Goal: Task Accomplishment & Management: Manage account settings

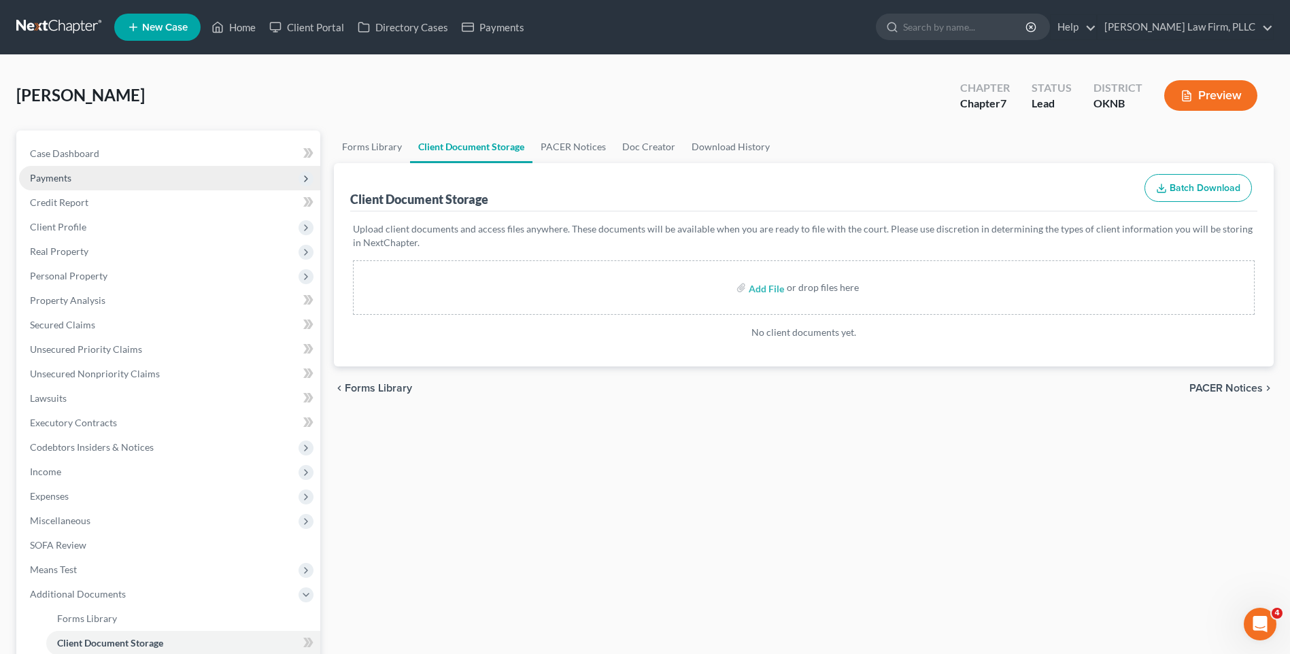
click at [150, 183] on span "Payments" at bounding box center [169, 178] width 301 height 24
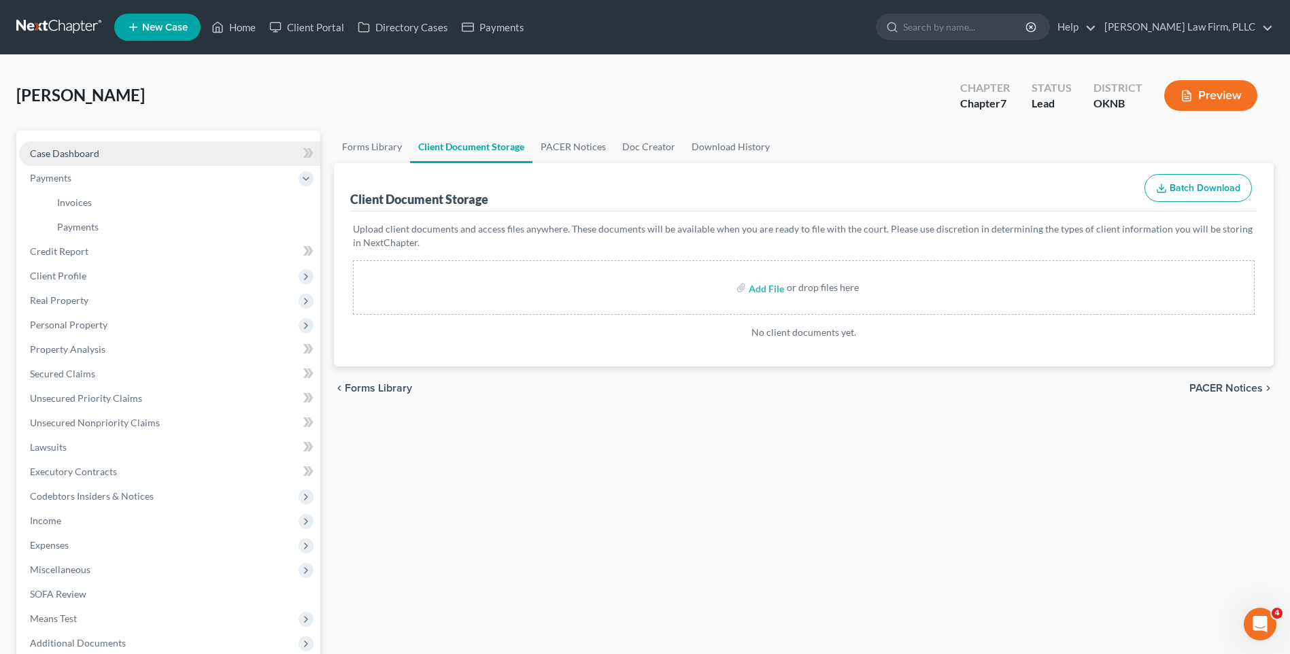
click at [175, 158] on link "Case Dashboard" at bounding box center [169, 153] width 301 height 24
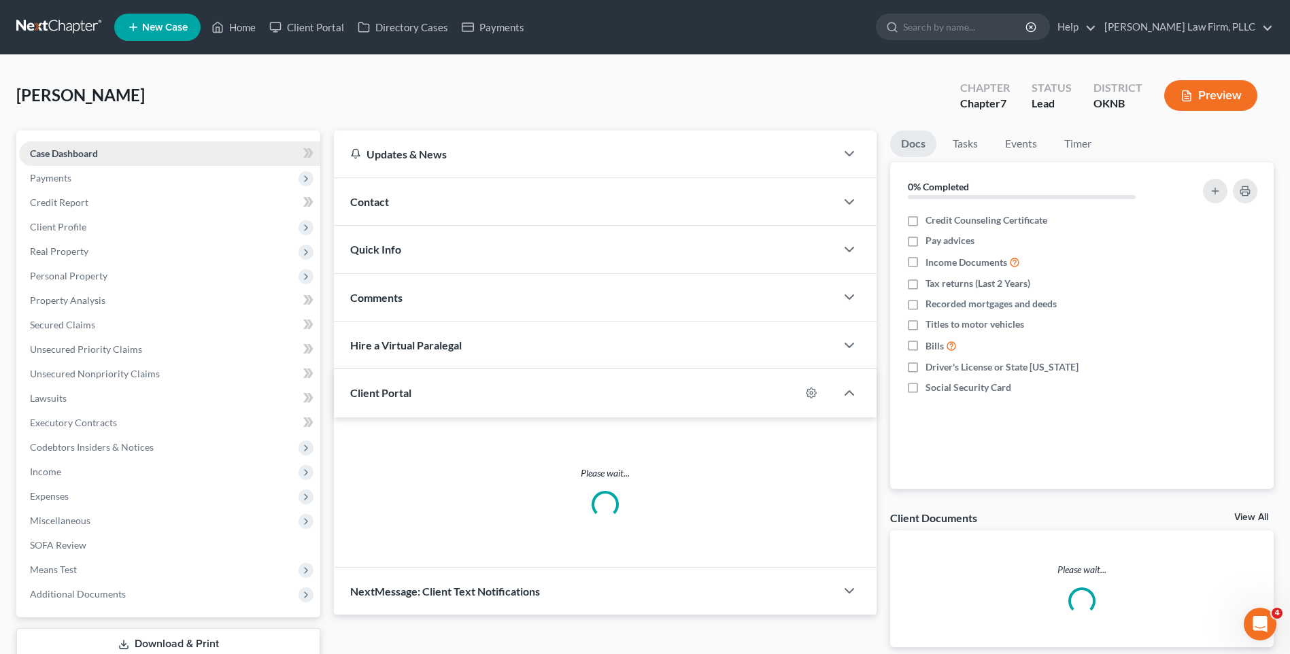
click at [186, 156] on link "Case Dashboard" at bounding box center [169, 153] width 301 height 24
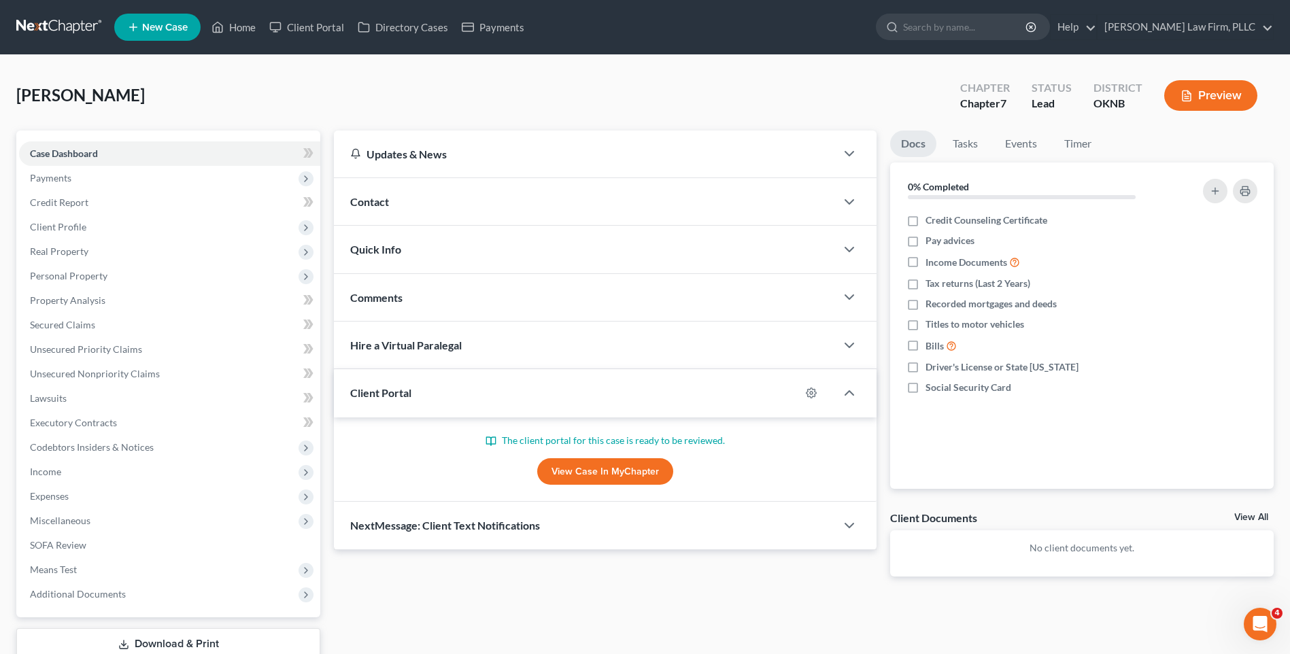
click at [559, 479] on link "View Case in MyChapter" at bounding box center [605, 471] width 136 height 27
click at [209, 591] on span "Additional Documents" at bounding box center [169, 594] width 301 height 24
click at [196, 627] on link "Forms Library" at bounding box center [183, 618] width 274 height 24
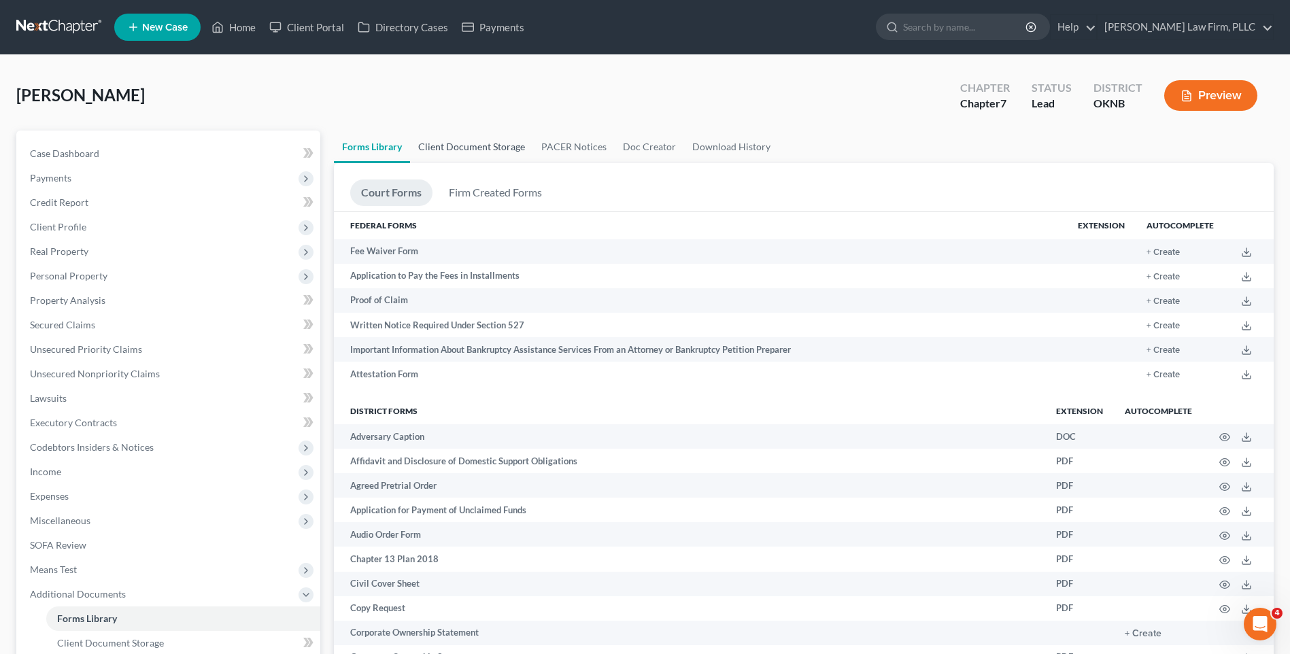
click at [483, 140] on link "Client Document Storage" at bounding box center [471, 147] width 123 height 33
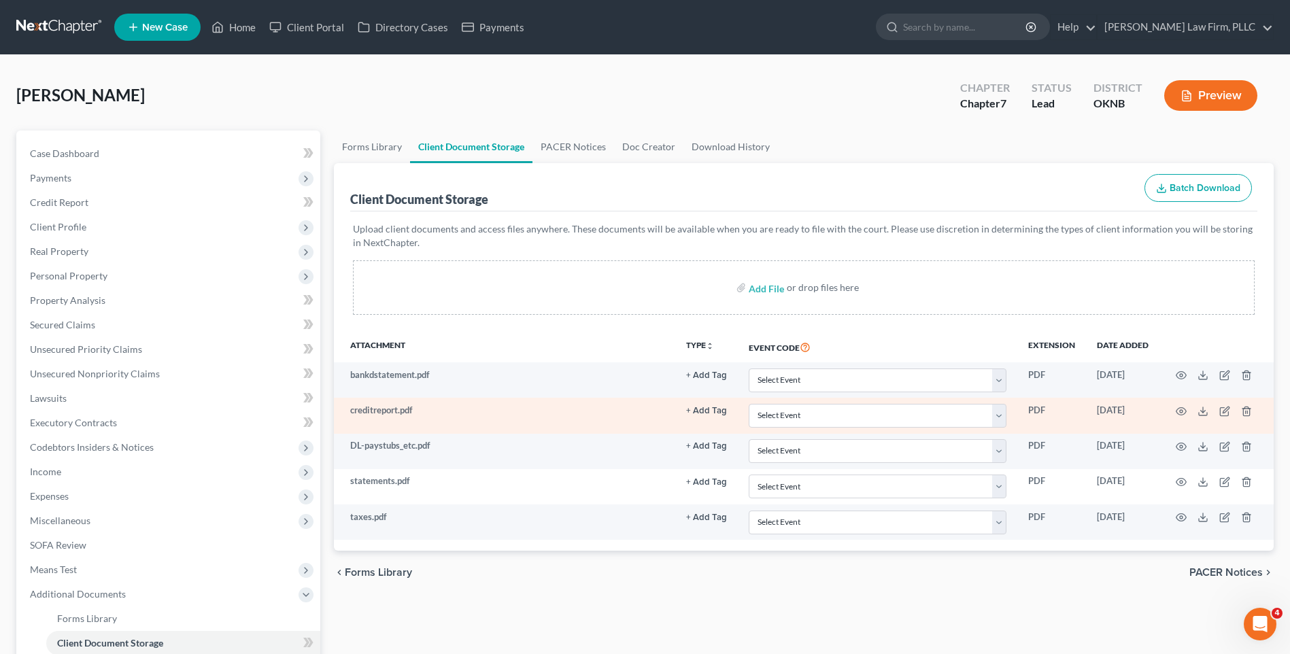
click at [695, 408] on button "+ Add Tag" at bounding box center [706, 411] width 41 height 9
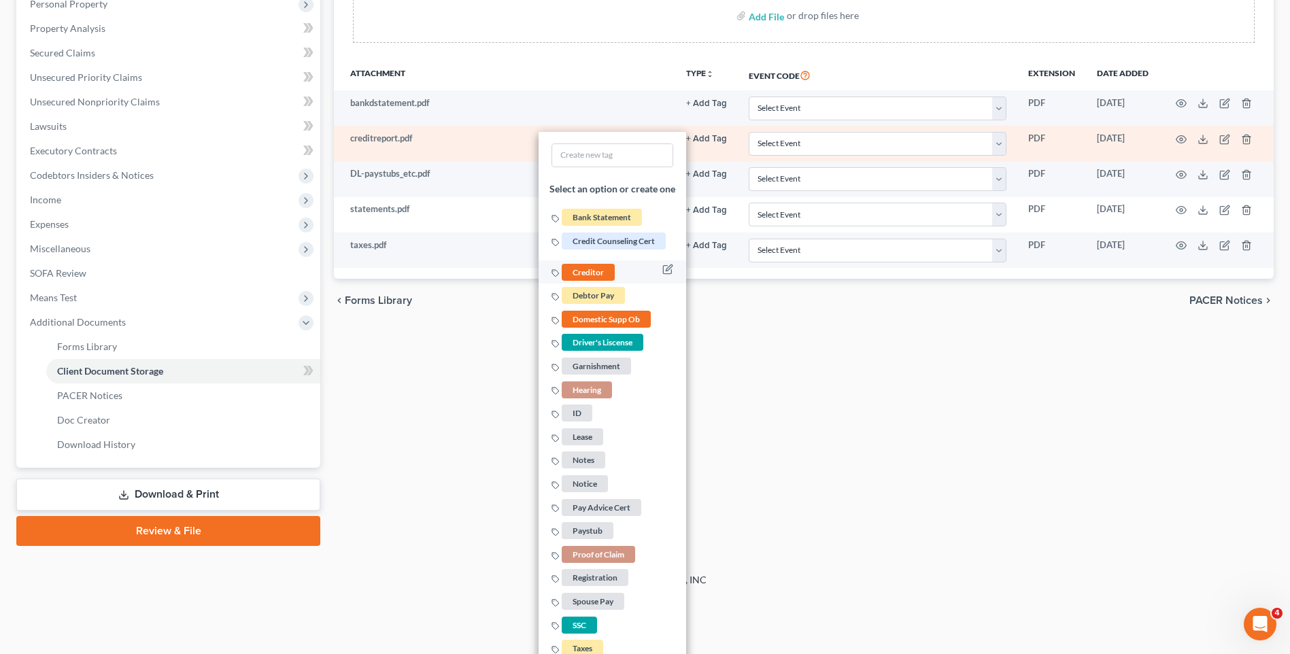
scroll to position [330, 0]
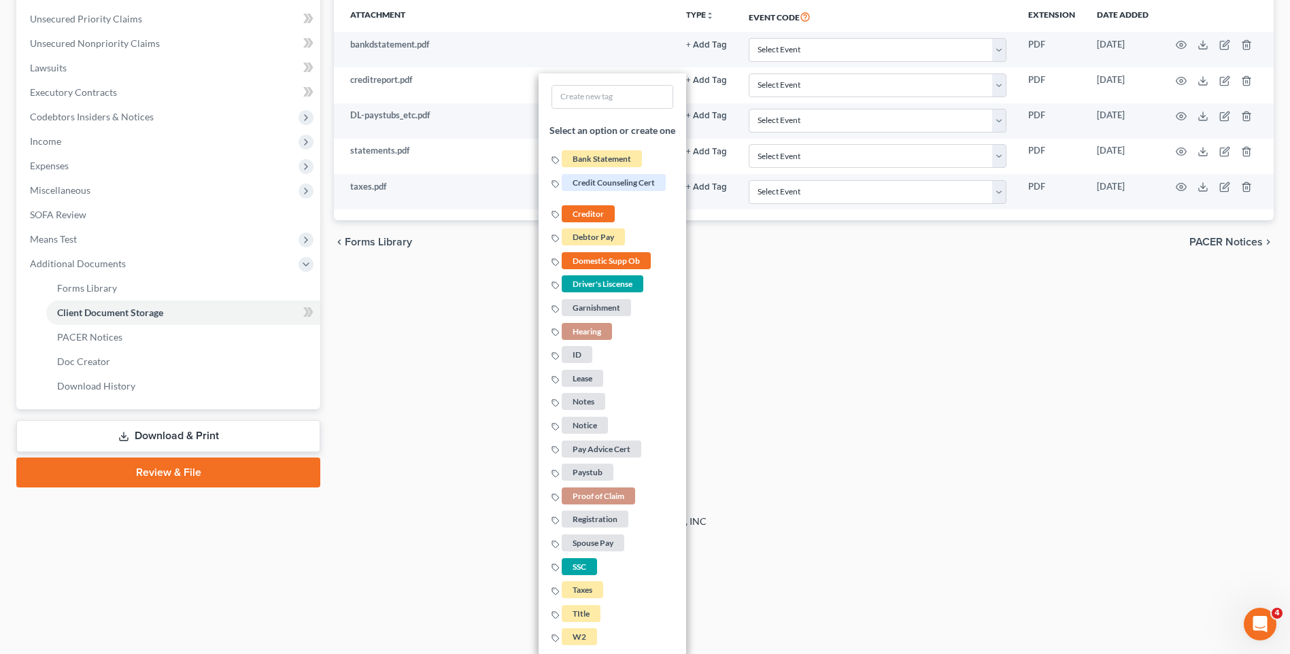
click at [880, 432] on div "Forms Library Client Document Storage PACER Notices Doc Creator Download Histor…" at bounding box center [803, 143] width 953 height 687
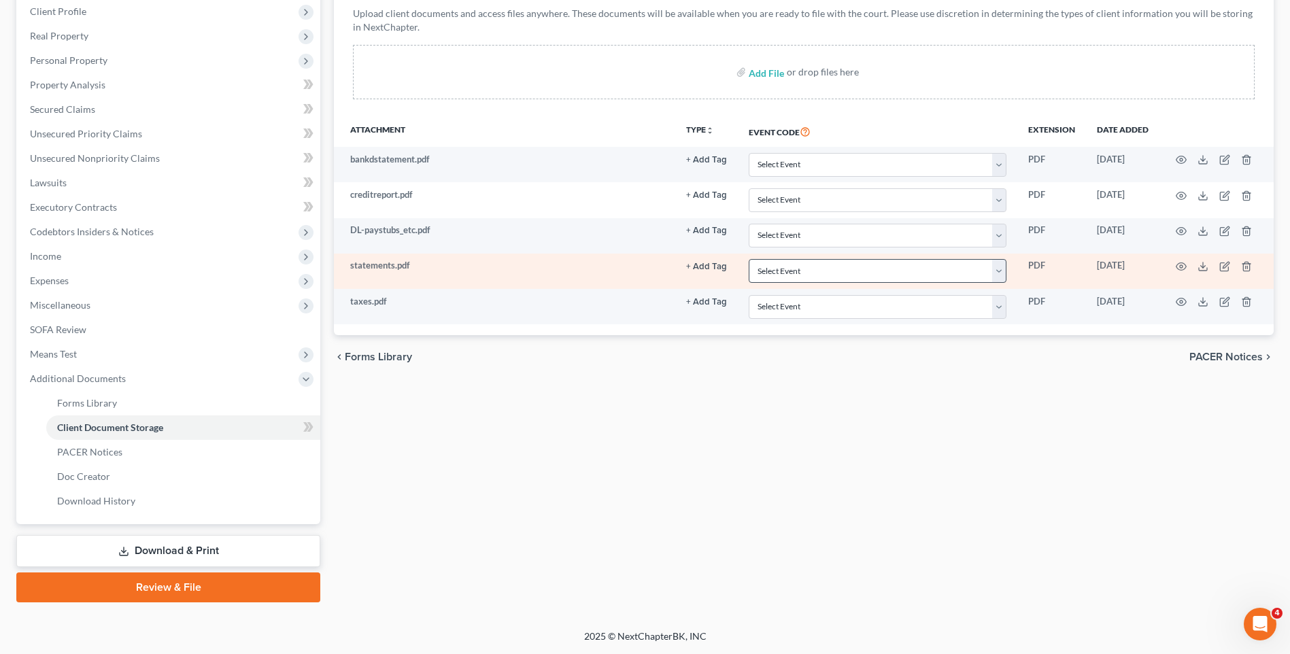
scroll to position [215, 0]
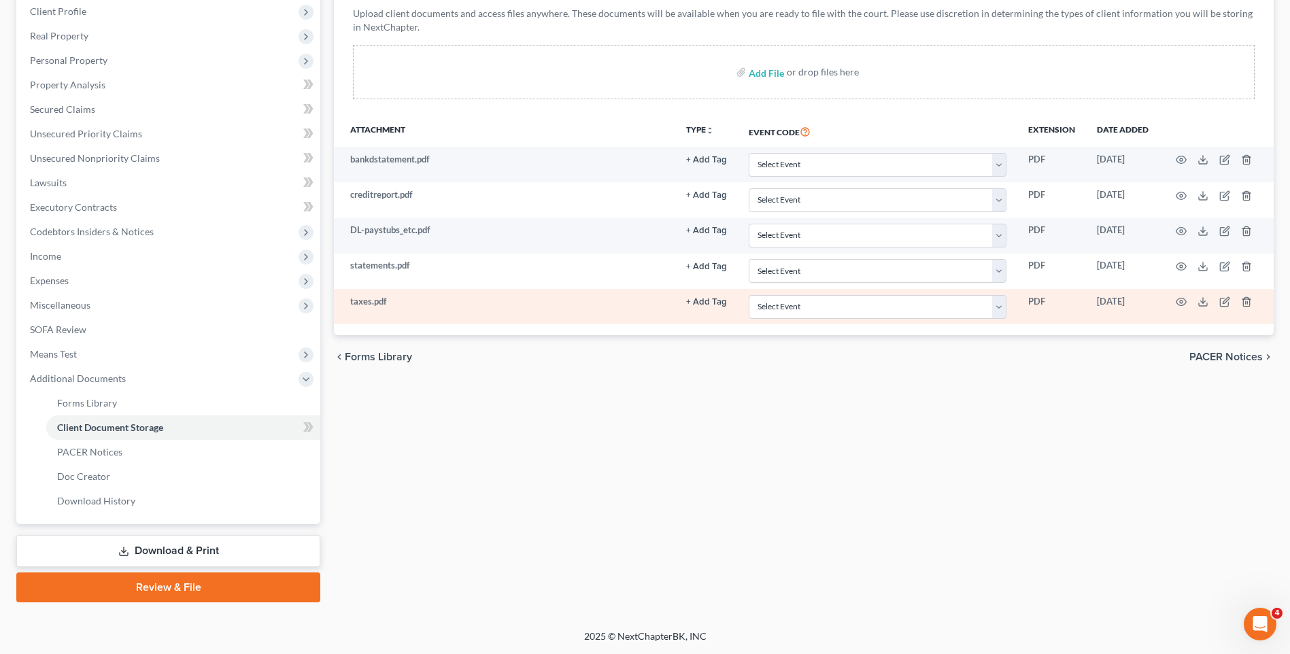
click at [714, 300] on button "+ Add Tag" at bounding box center [706, 302] width 41 height 9
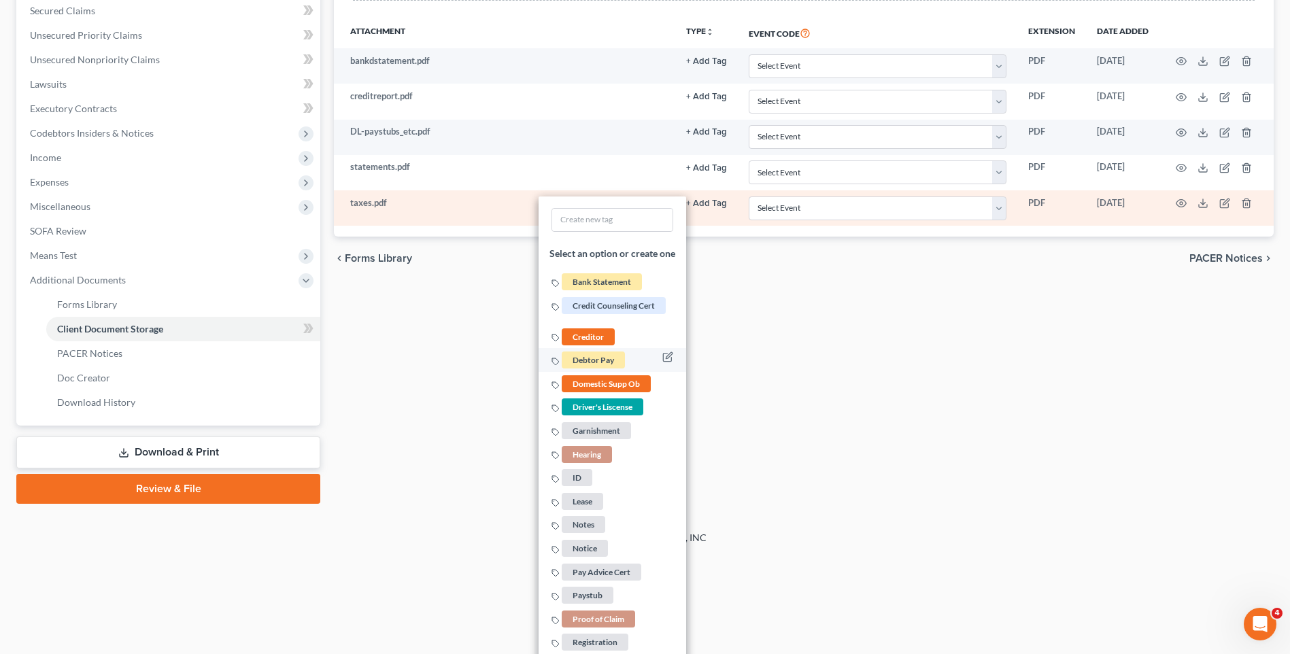
scroll to position [437, 0]
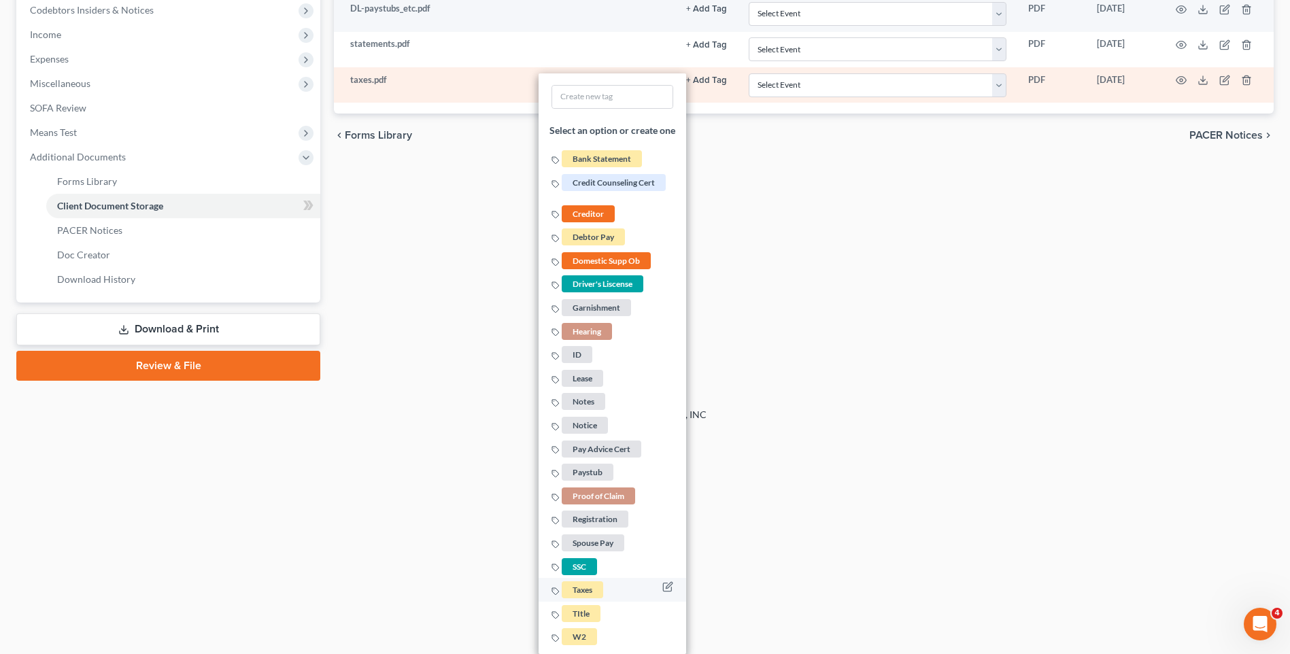
click at [606, 589] on li "Taxes" at bounding box center [612, 590] width 148 height 24
click at [587, 589] on span "Taxes" at bounding box center [582, 589] width 41 height 17
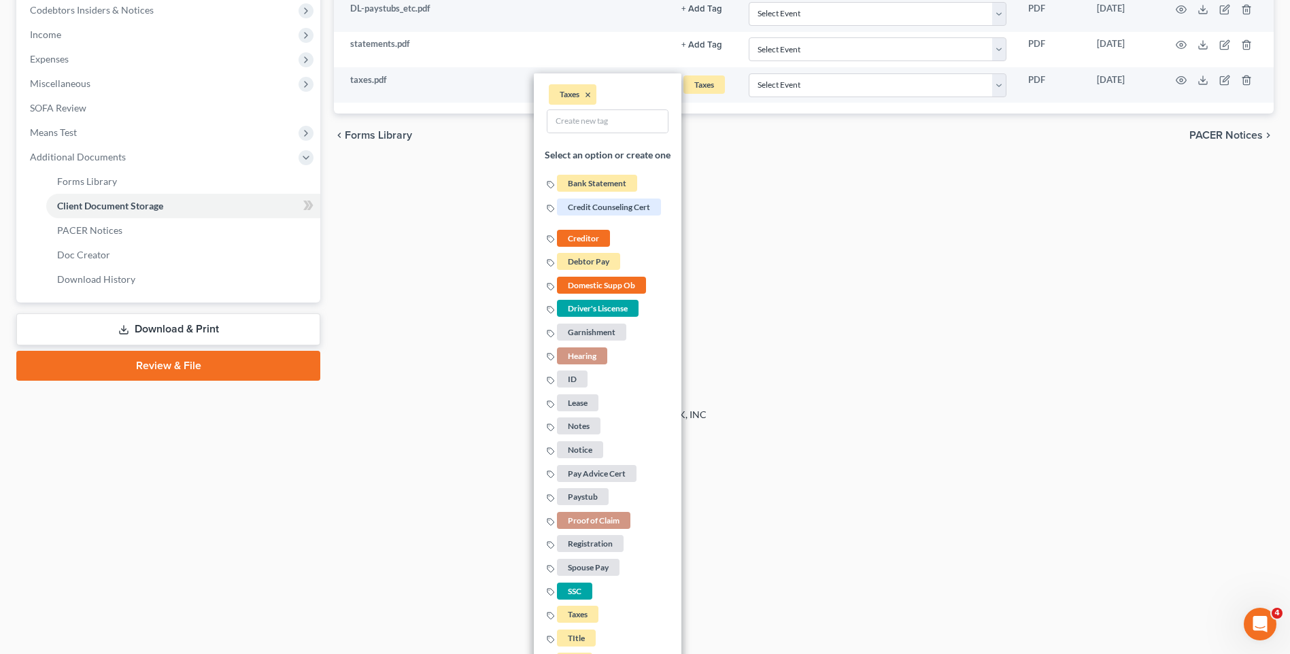
drag, startPoint x: 816, startPoint y: 352, endPoint x: 804, endPoint y: 351, distance: 11.6
click at [816, 351] on div "Forms Library Client Document Storage PACER Notices Doc Creator Download Histor…" at bounding box center [803, 36] width 953 height 687
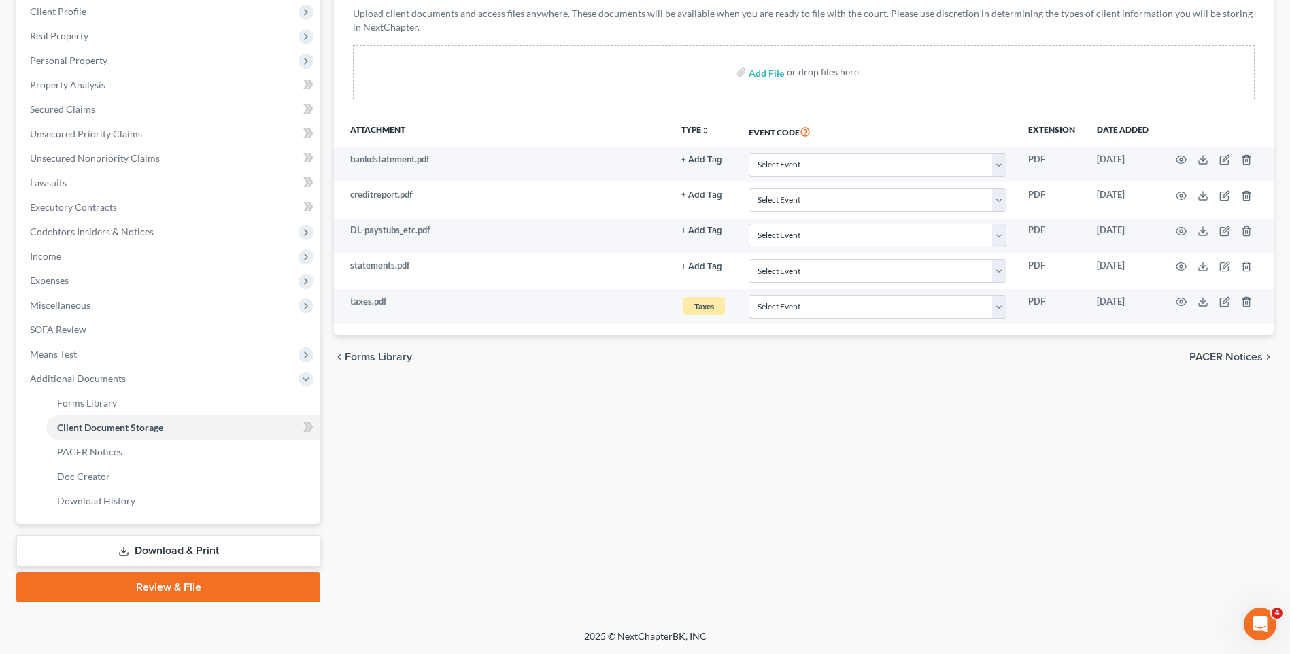
scroll to position [215, 0]
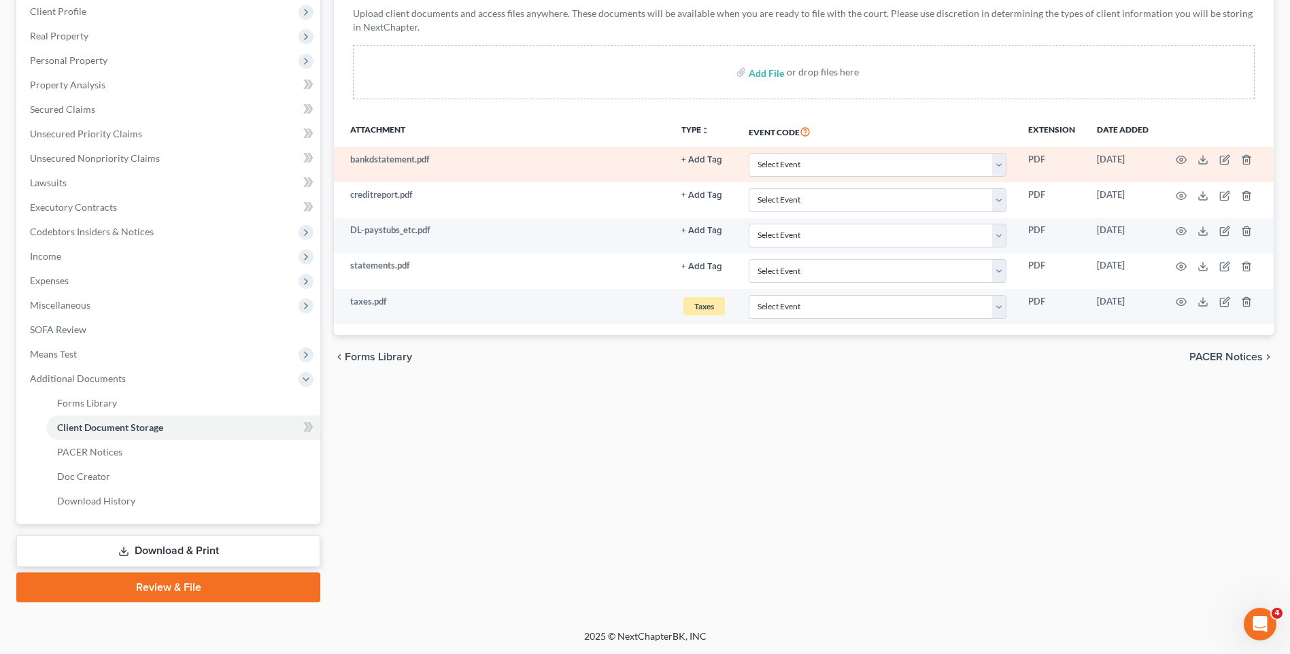
click at [707, 159] on button "+ Add Tag" at bounding box center [701, 160] width 41 height 9
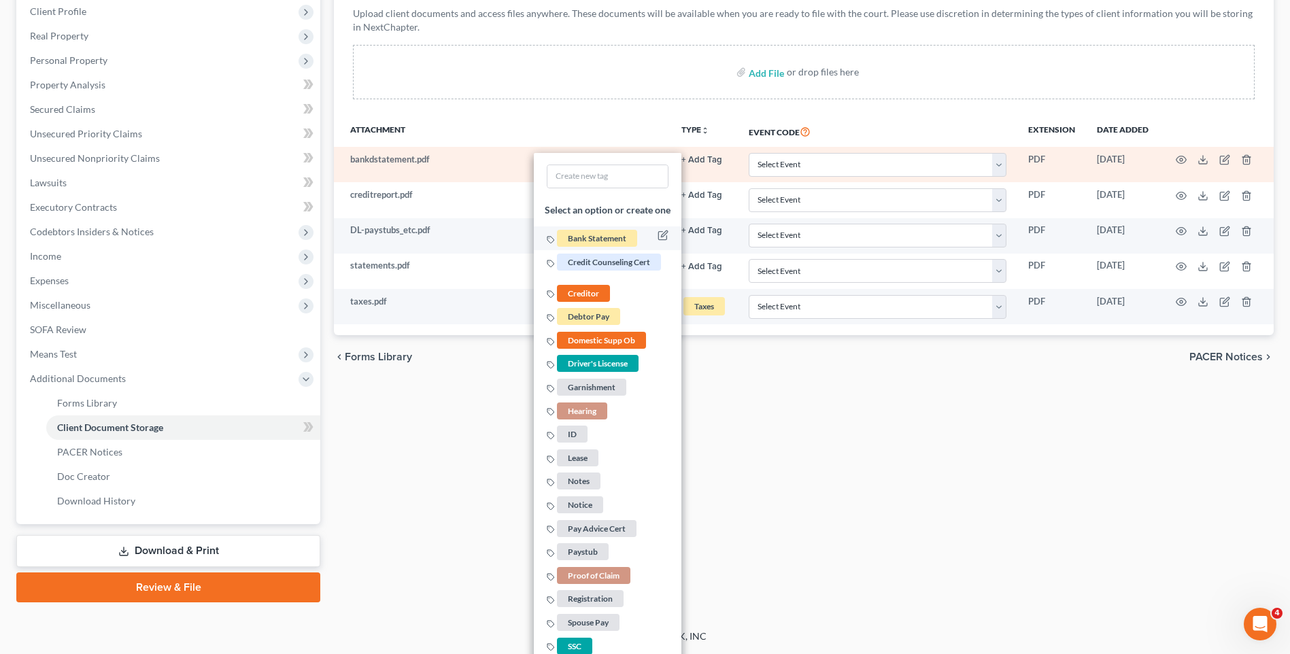
click at [624, 241] on span "Bank Statement" at bounding box center [597, 238] width 80 height 17
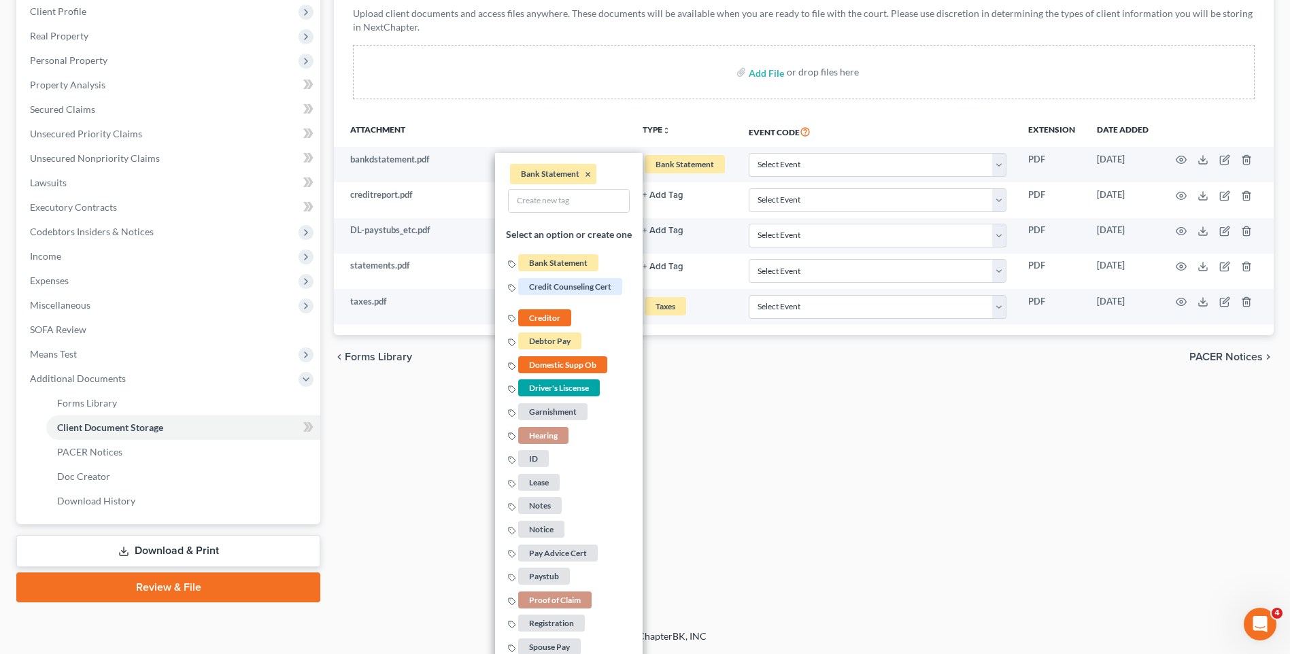
click at [702, 374] on div "chevron_left Forms Library PACER Notices chevron_right" at bounding box center [803, 357] width 939 height 44
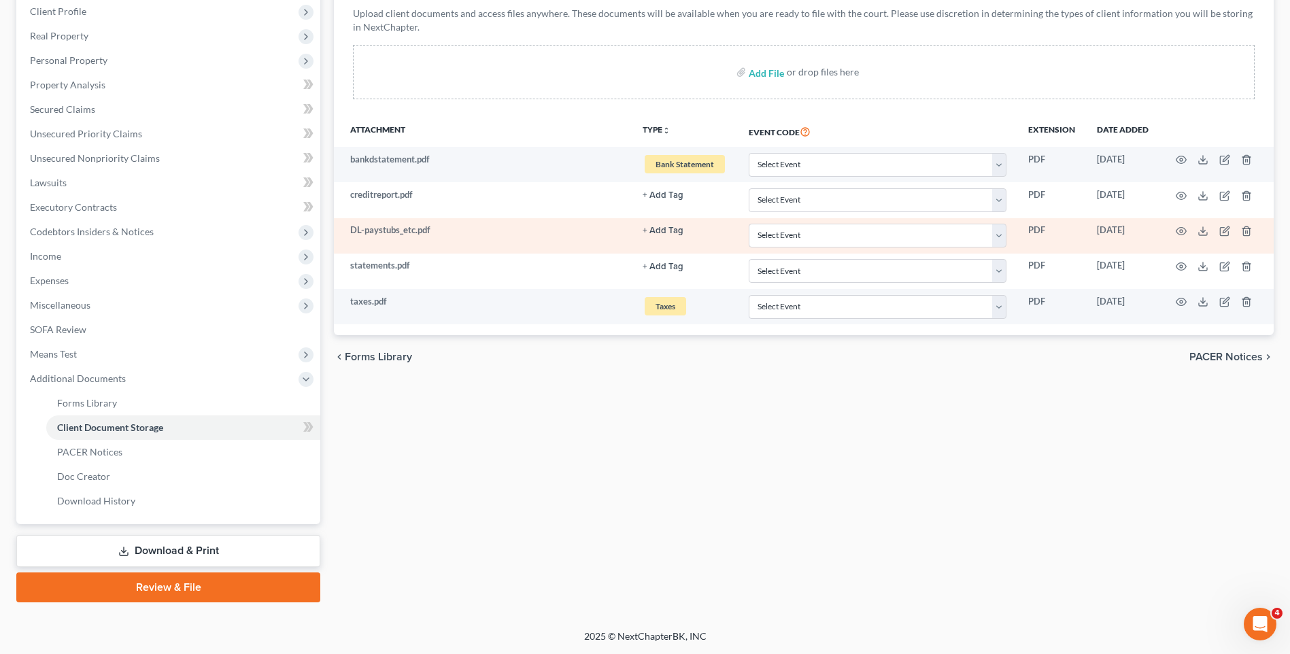
click at [666, 224] on link "+ Add Tag" at bounding box center [684, 230] width 84 height 13
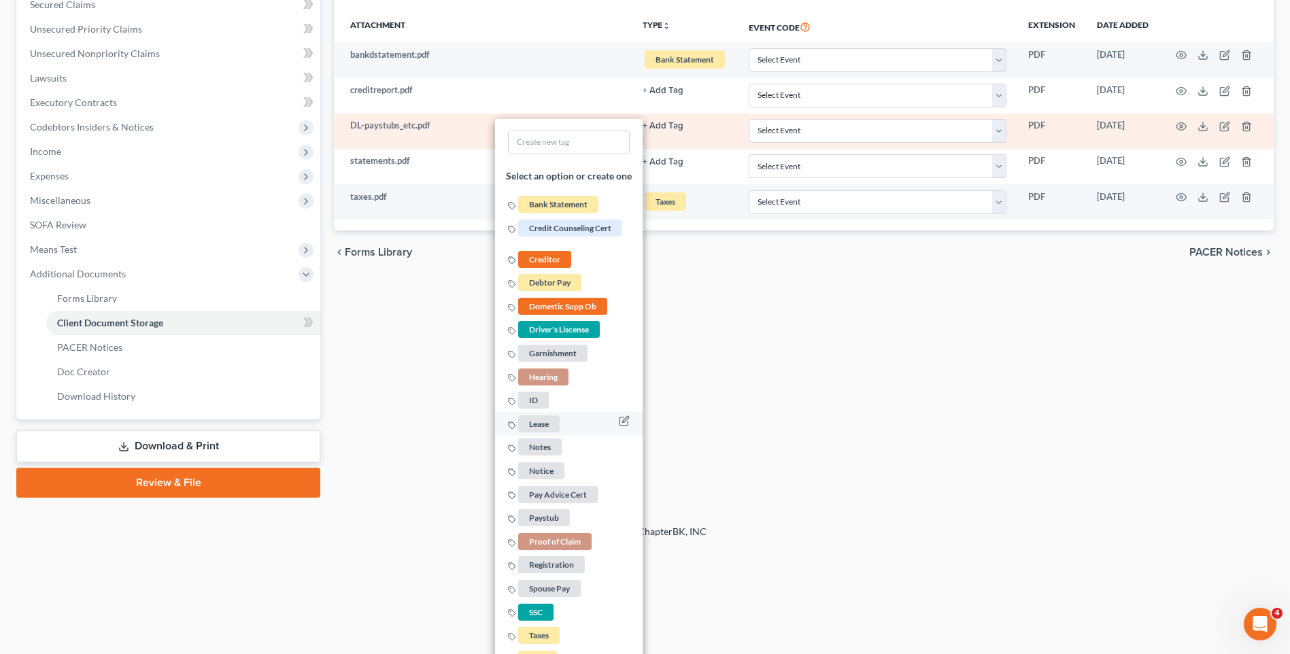
scroll to position [366, 0]
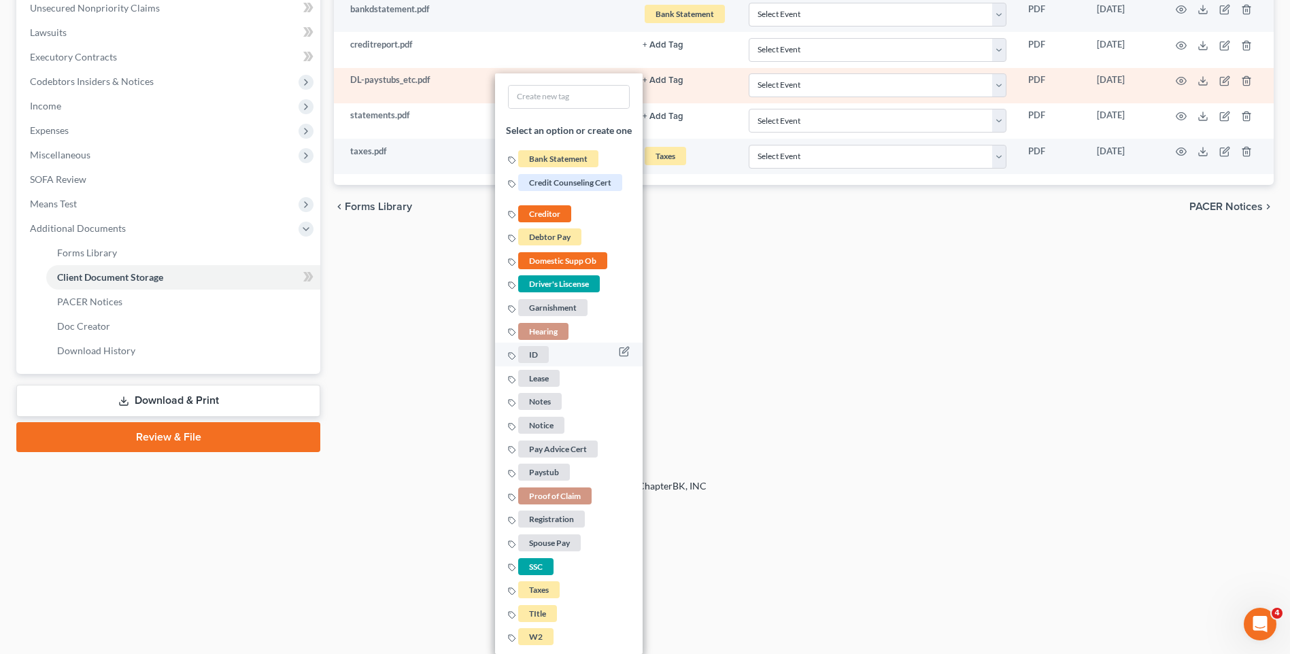
click at [541, 353] on span "ID" at bounding box center [533, 354] width 31 height 17
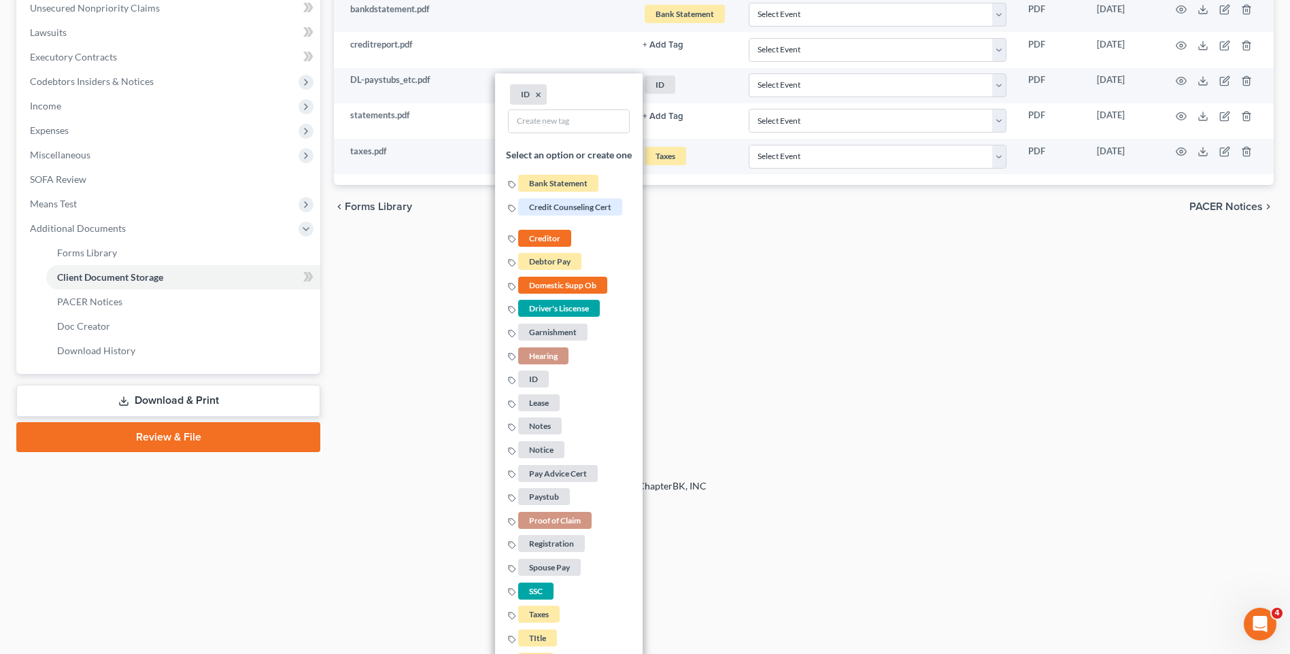
click at [809, 319] on div "Forms Library Client Document Storage PACER Notices Doc Creator Download Histor…" at bounding box center [803, 108] width 953 height 687
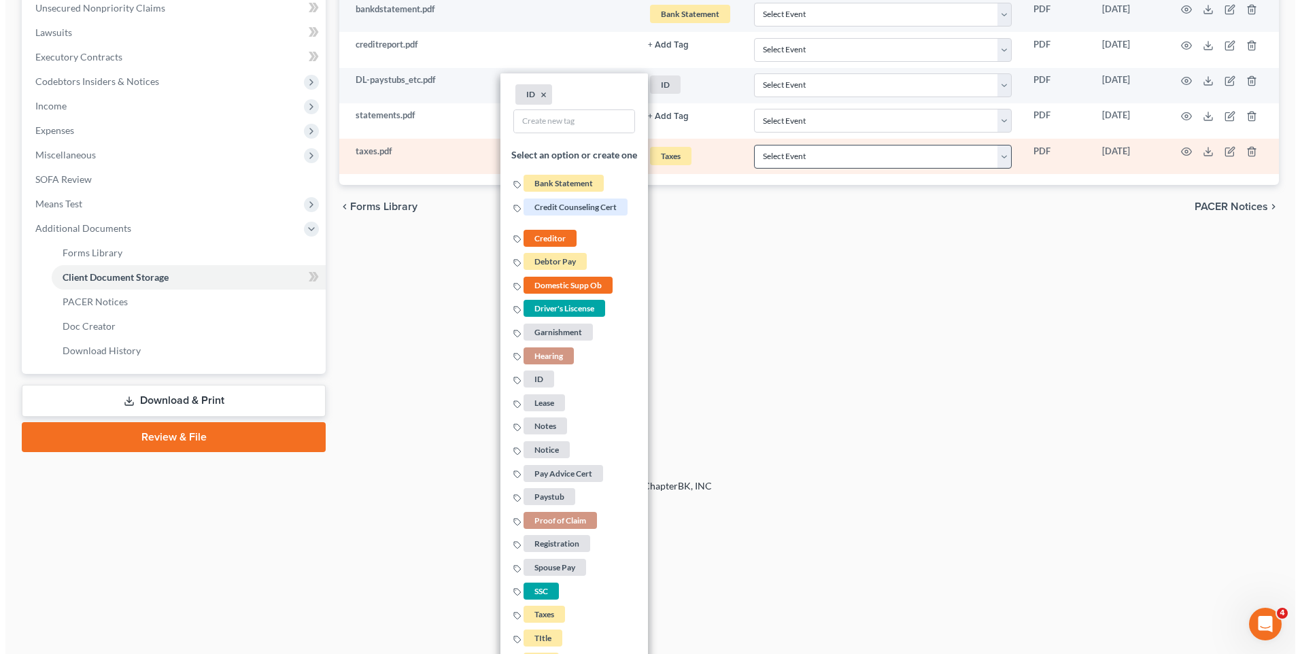
scroll to position [215, 0]
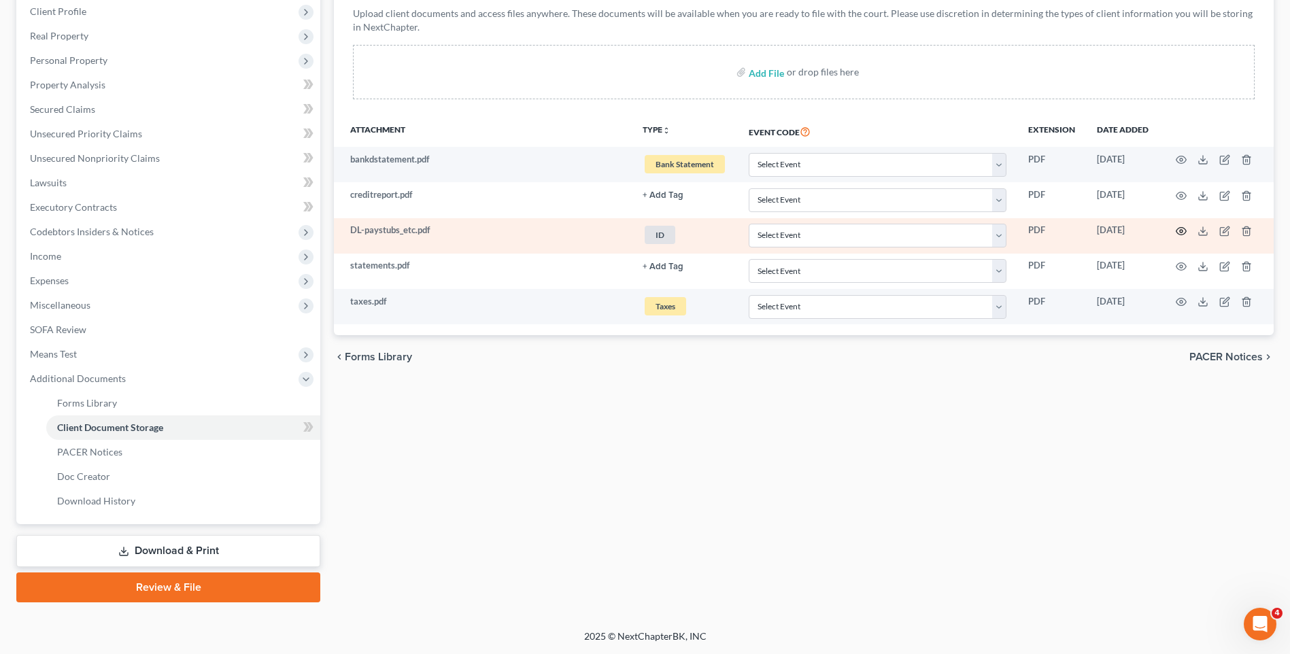
click at [1179, 232] on icon "button" at bounding box center [1180, 231] width 11 height 11
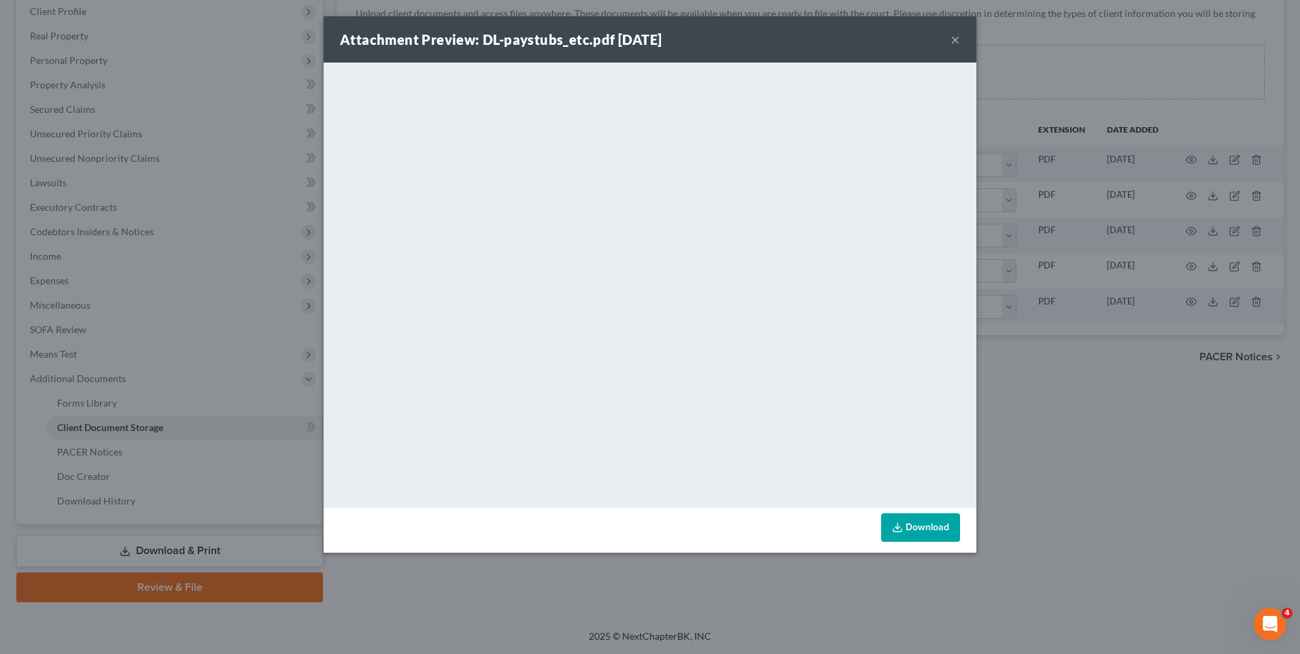
click at [1134, 418] on div "Attachment Preview: DL-paystubs_etc.pdf [DATE] × <object ng-attr-data='[URL][DO…" at bounding box center [650, 327] width 1300 height 654
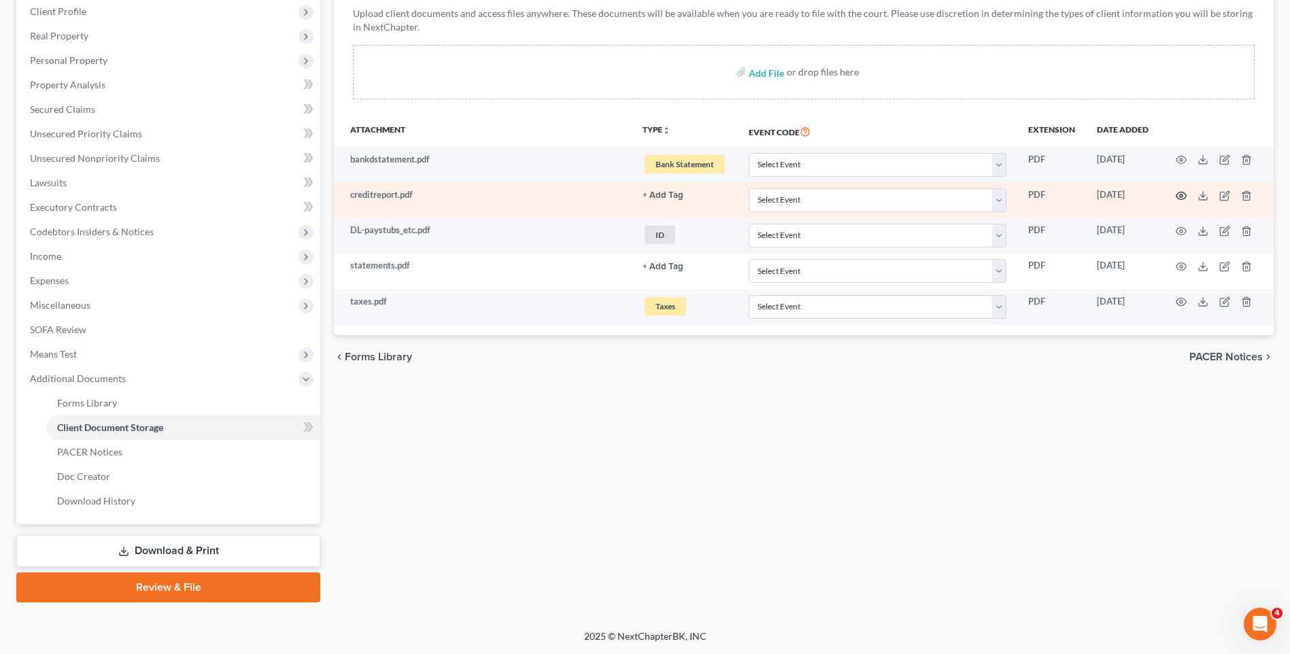
click at [1178, 193] on icon "button" at bounding box center [1181, 195] width 10 height 7
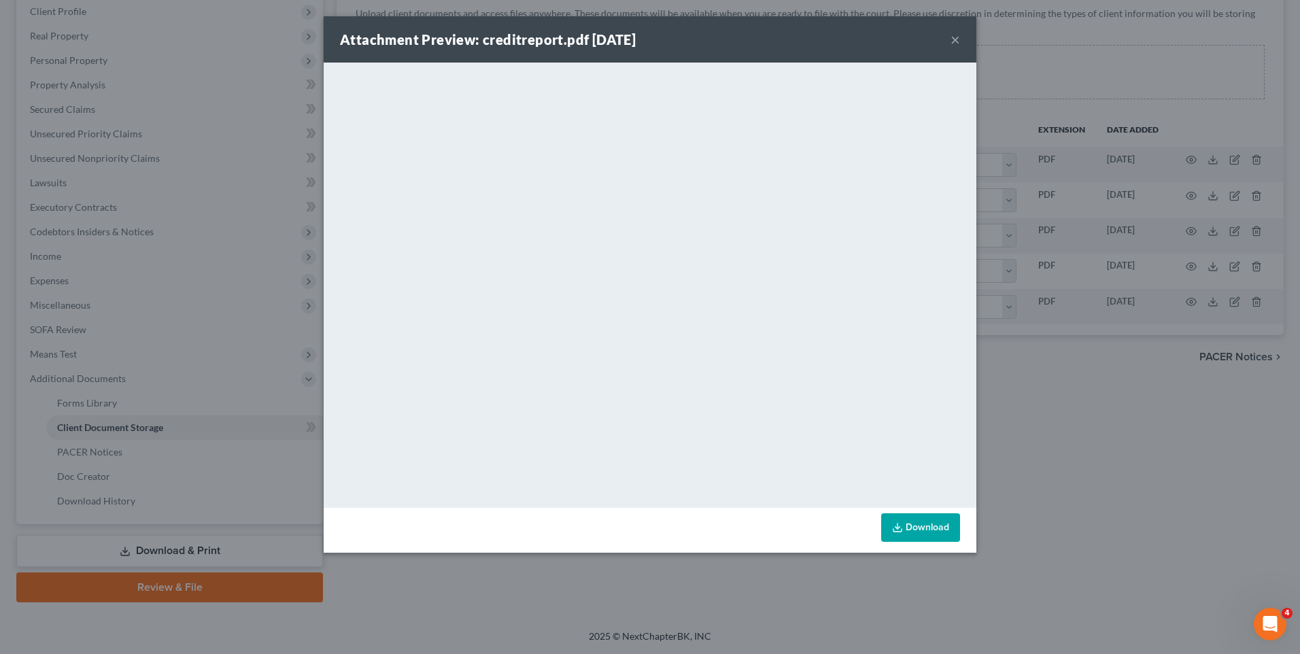
click at [1007, 293] on div "Attachment Preview: creditreport.pdf [DATE] × <object ng-attr-data='[URL][DOMAI…" at bounding box center [650, 327] width 1300 height 654
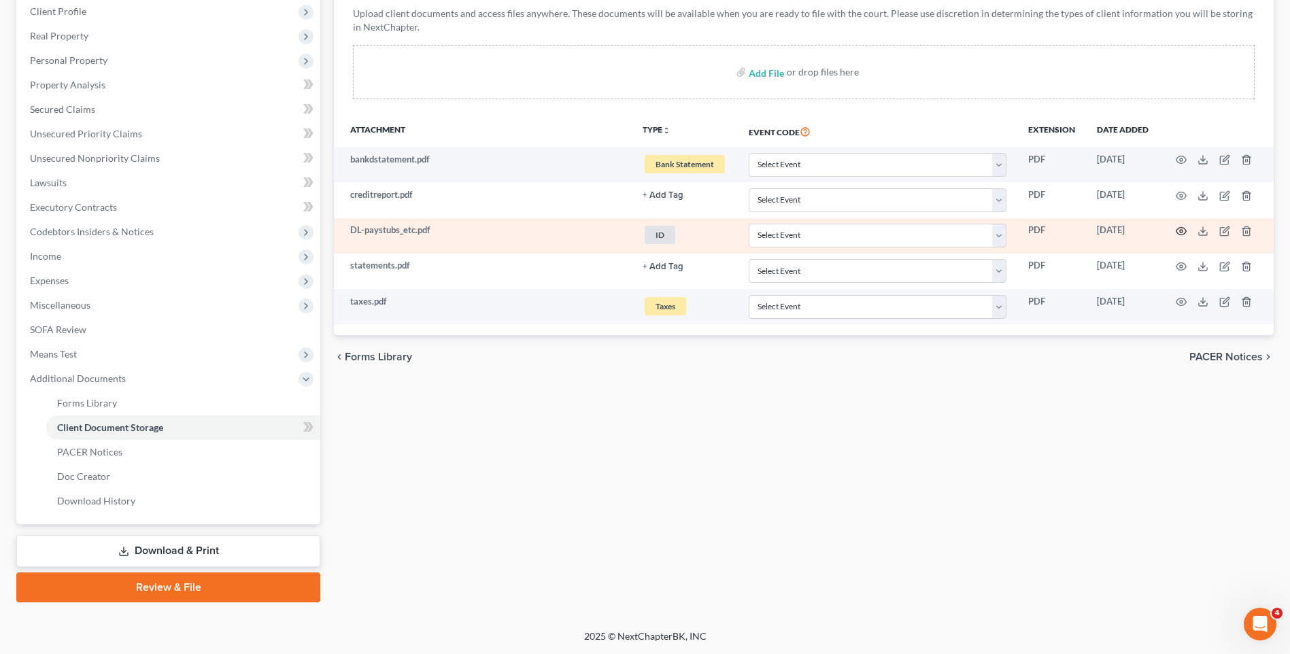
click at [1176, 231] on icon "button" at bounding box center [1181, 231] width 10 height 7
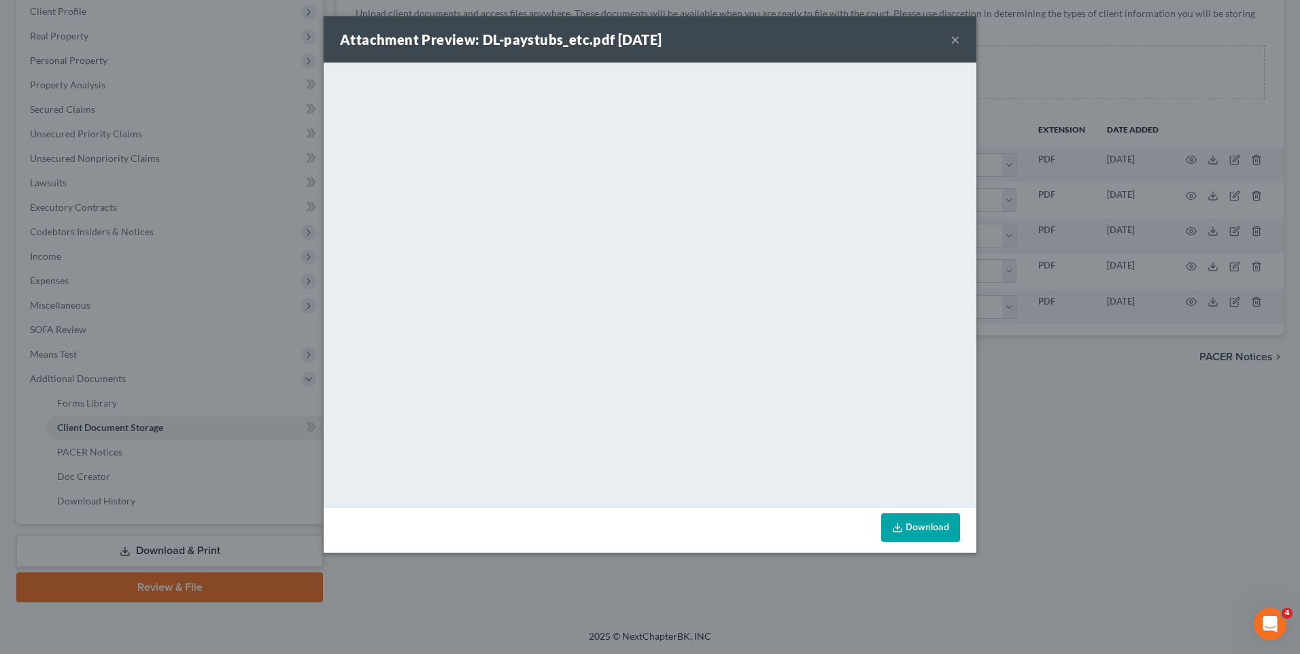
click at [1156, 415] on div "Attachment Preview: DL-paystubs_etc.pdf [DATE] × <object ng-attr-data='[URL][DO…" at bounding box center [650, 327] width 1300 height 654
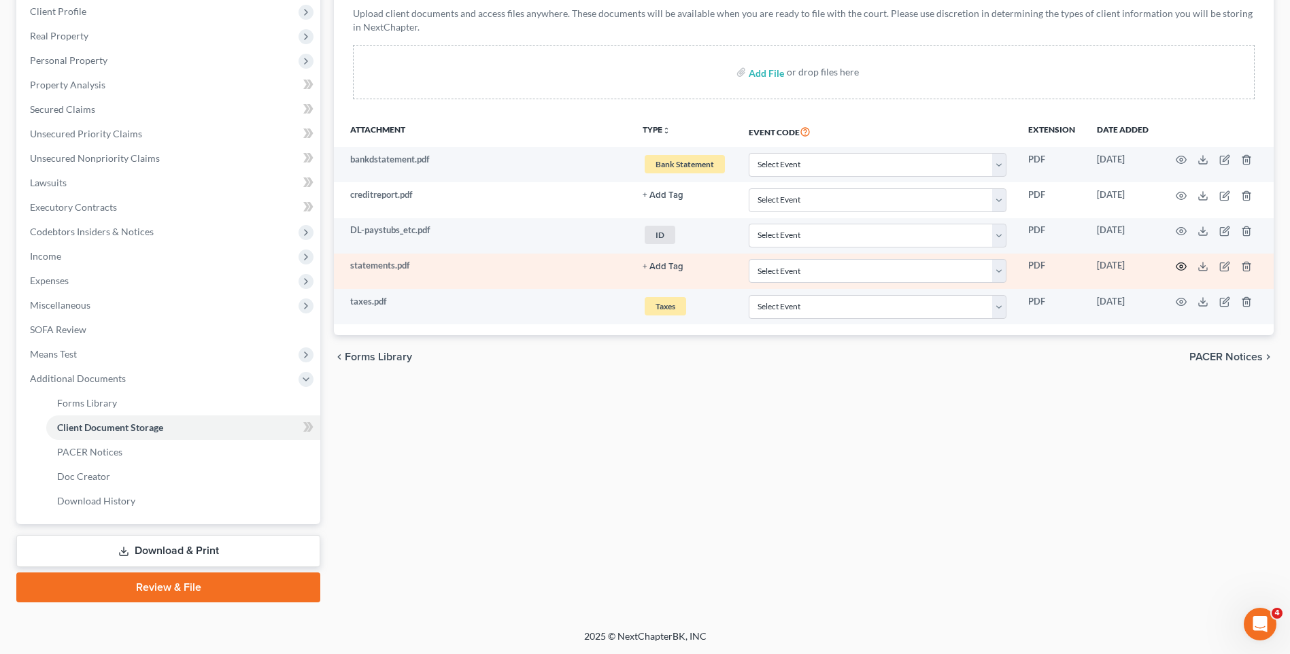
click at [1179, 264] on icon "button" at bounding box center [1180, 266] width 11 height 11
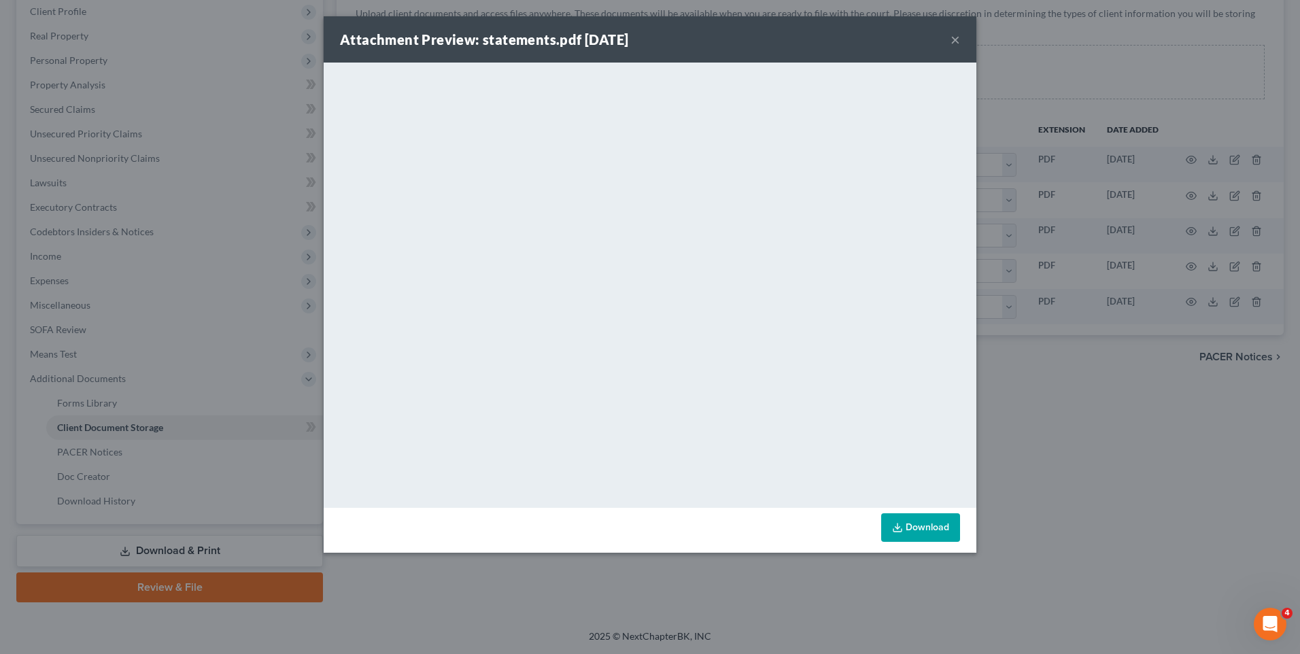
click at [1205, 426] on div "Attachment Preview: statements.pdf [DATE] × <object ng-attr-data='[URL][DOMAIN_…" at bounding box center [650, 327] width 1300 height 654
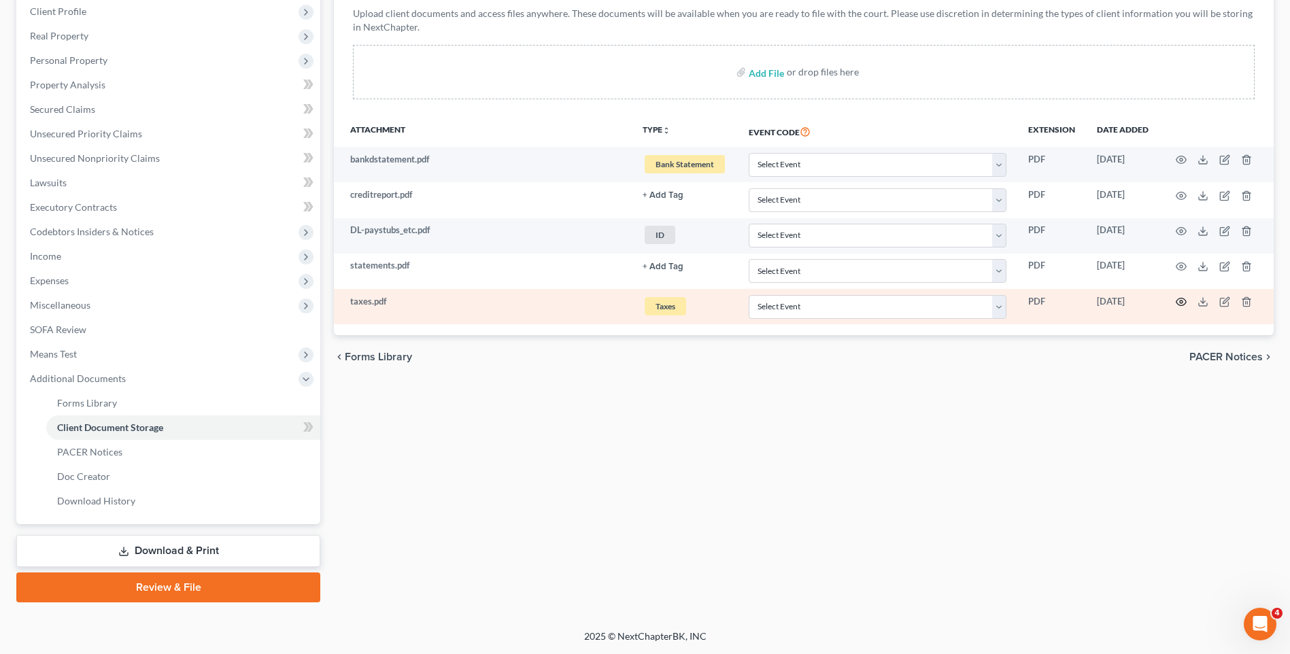
click at [1179, 300] on icon "button" at bounding box center [1180, 301] width 11 height 11
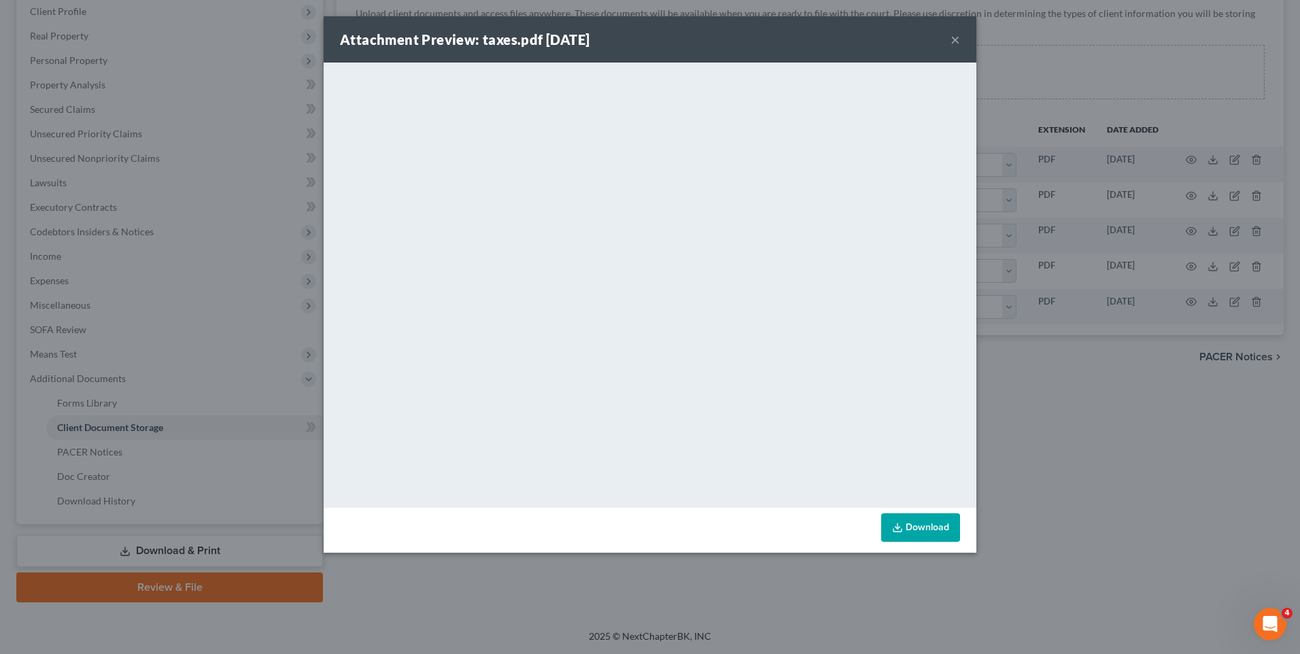
click at [1105, 468] on div "Attachment Preview: taxes.pdf [DATE] × <object ng-attr-data='[URL][DOMAIN_NAME]…" at bounding box center [650, 327] width 1300 height 654
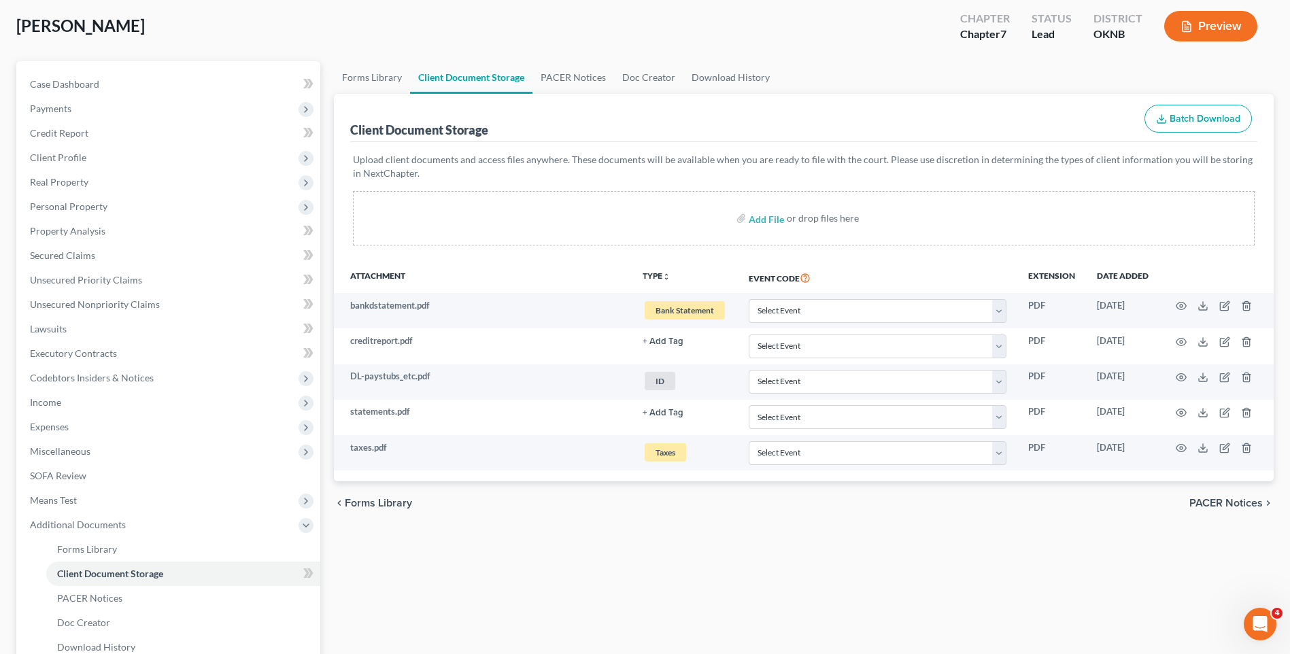
scroll to position [136, 0]
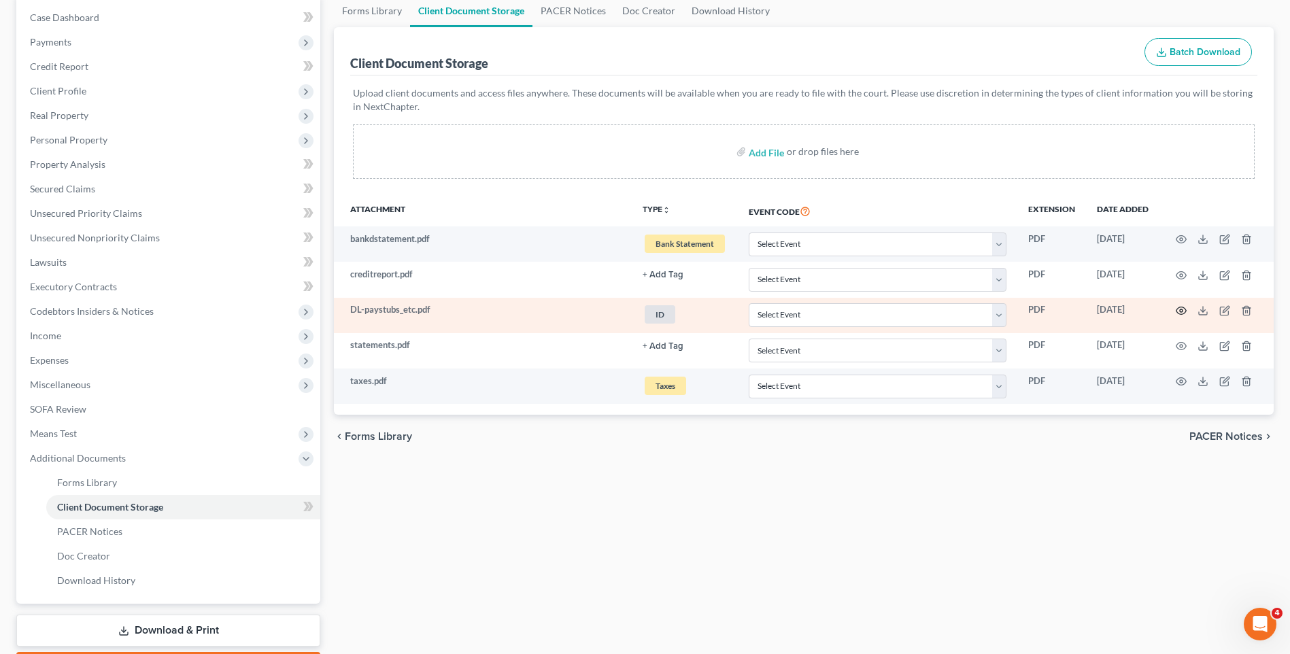
click at [1178, 311] on icon "button" at bounding box center [1180, 310] width 11 height 11
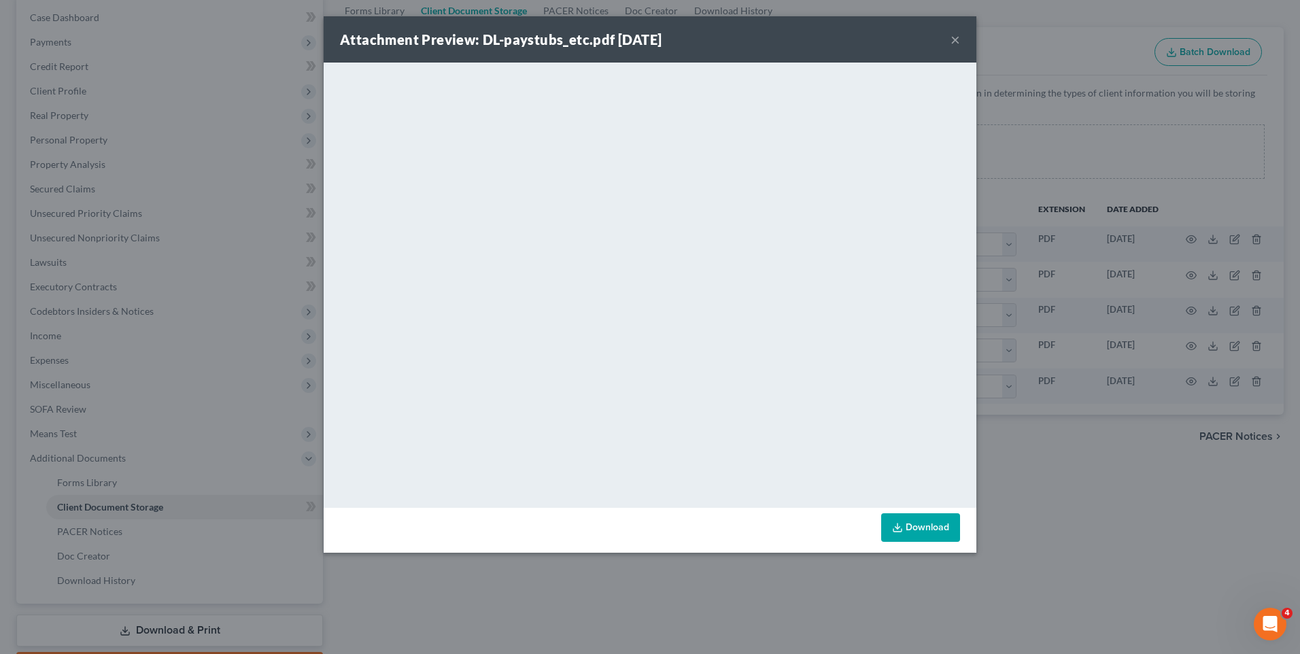
click at [1064, 437] on div "Attachment Preview: DL-paystubs_etc.pdf [DATE] × <object ng-attr-data='[URL][DO…" at bounding box center [650, 327] width 1300 height 654
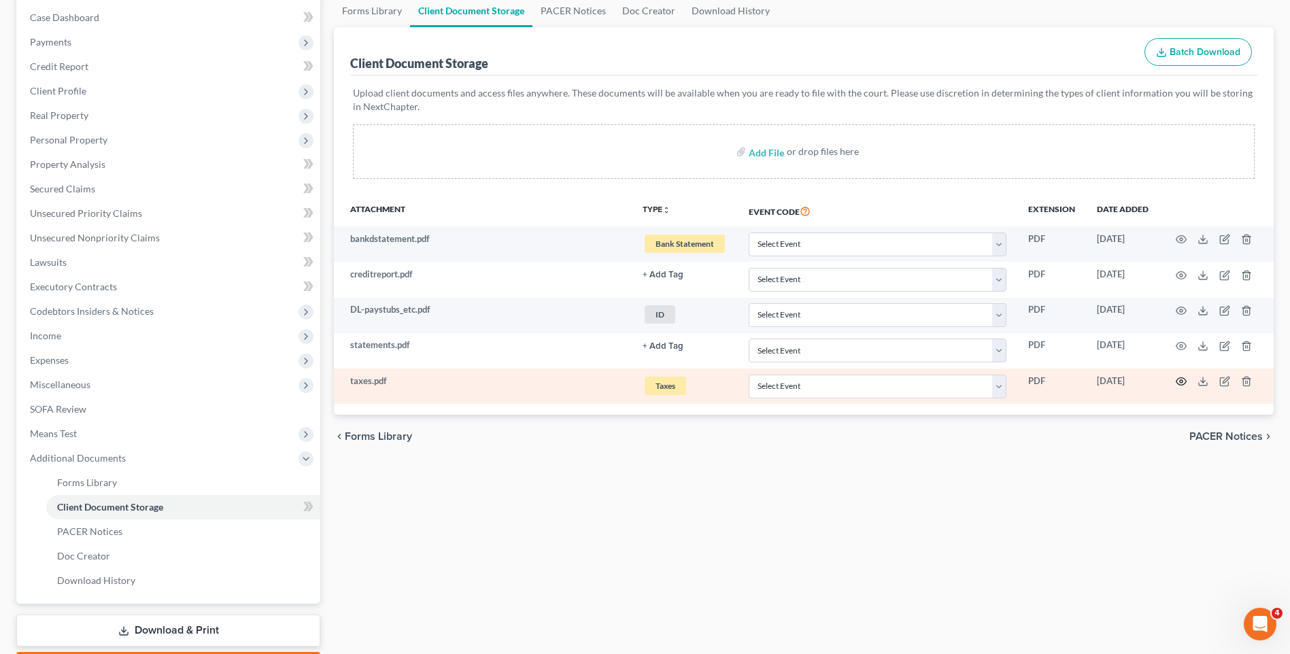
click at [1182, 379] on icon "button" at bounding box center [1181, 381] width 10 height 7
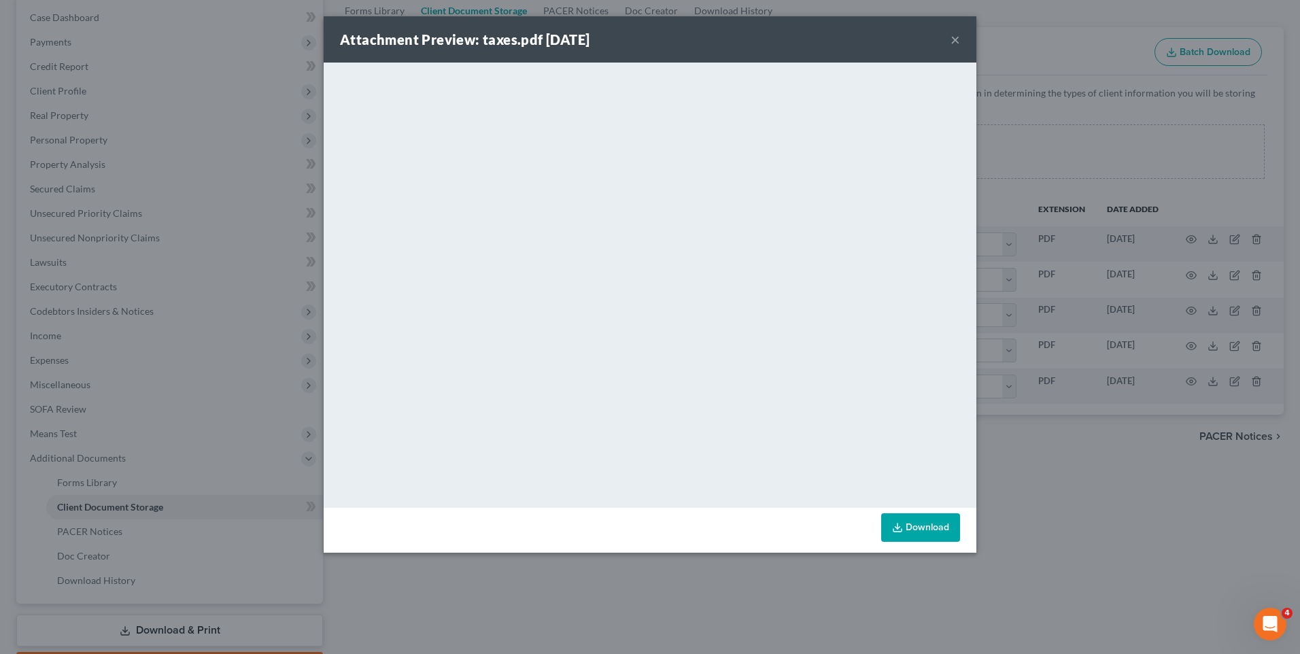
click at [1028, 436] on div "Attachment Preview: taxes.pdf [DATE] × <object ng-attr-data='[URL][DOMAIN_NAME]…" at bounding box center [650, 327] width 1300 height 654
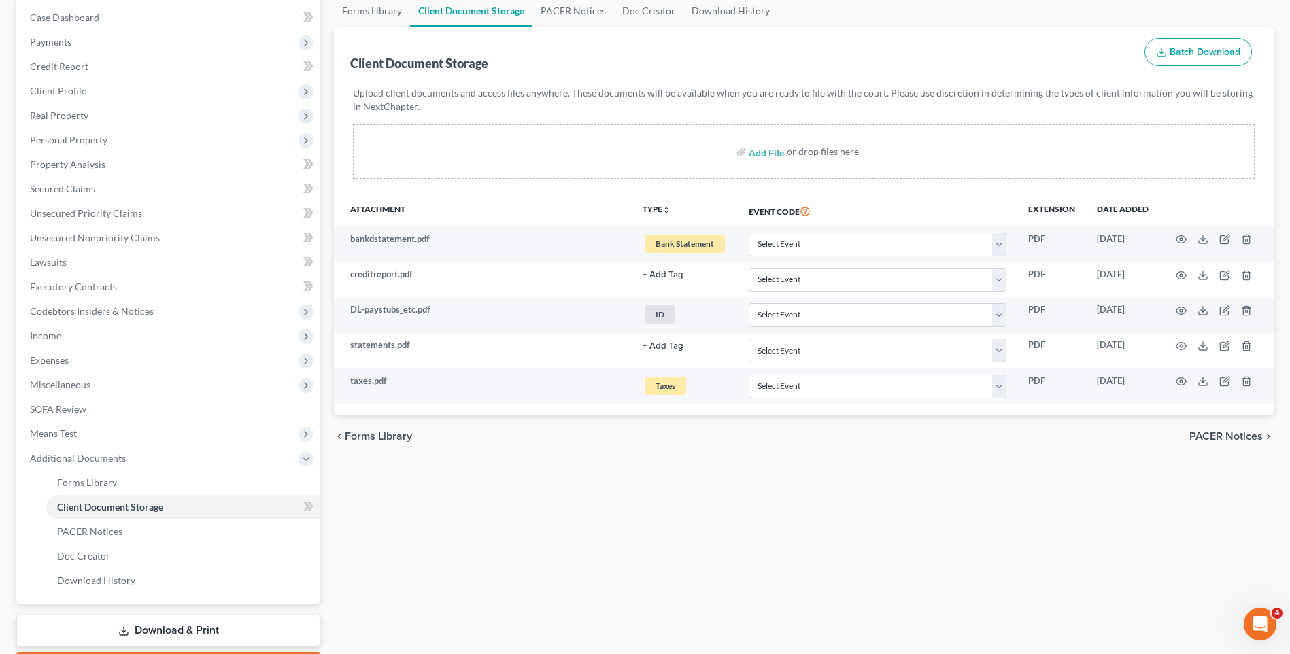
click at [570, 467] on div "Forms Library Client Document Storage PACER Notices Doc Creator Download Histor…" at bounding box center [803, 338] width 953 height 687
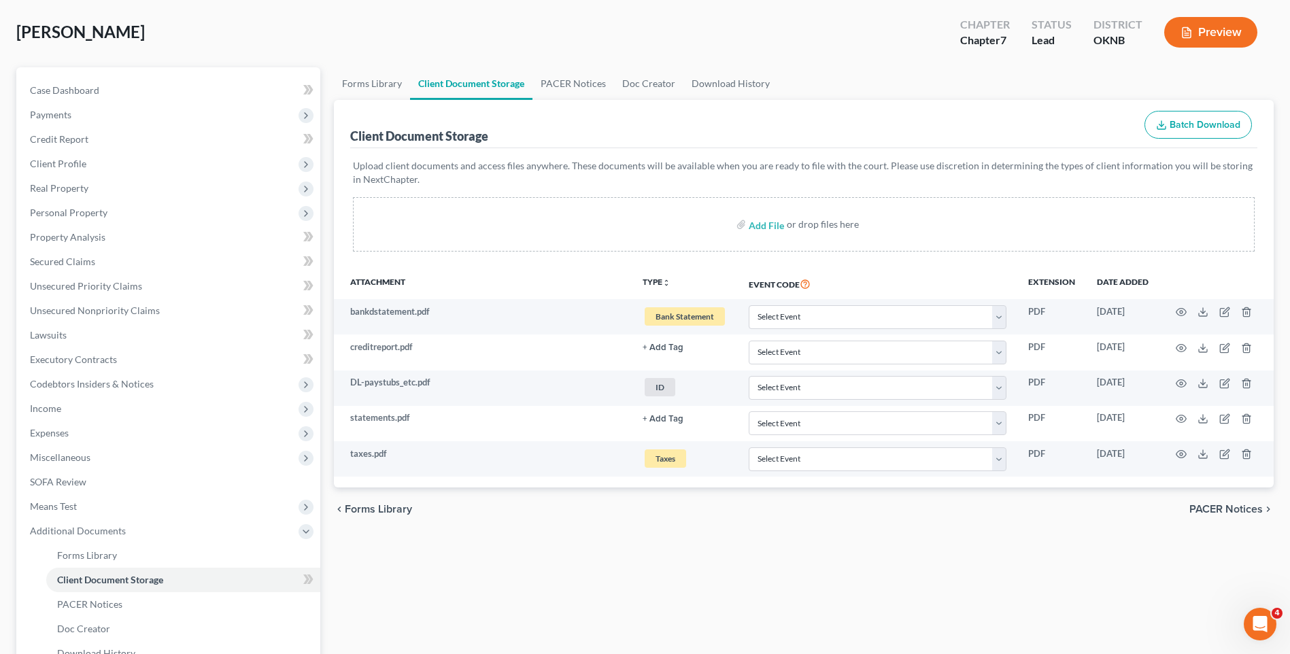
scroll to position [0, 0]
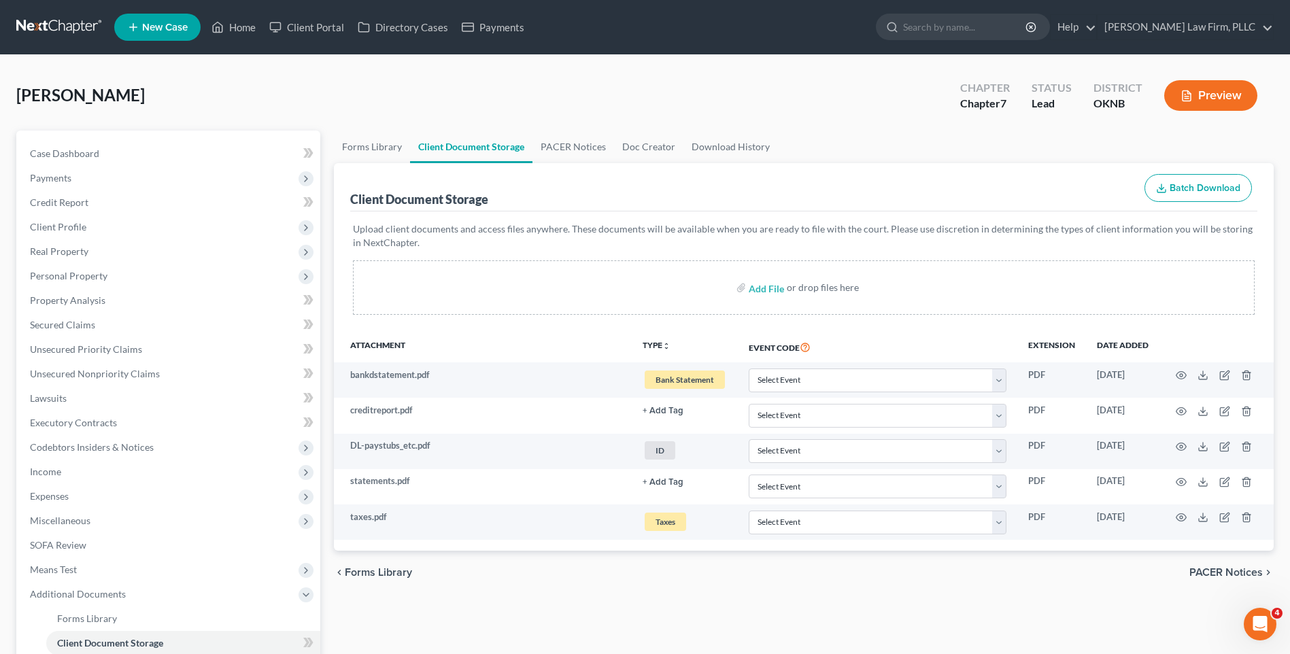
click at [69, 25] on link at bounding box center [59, 27] width 87 height 24
